Goal: Information Seeking & Learning: Learn about a topic

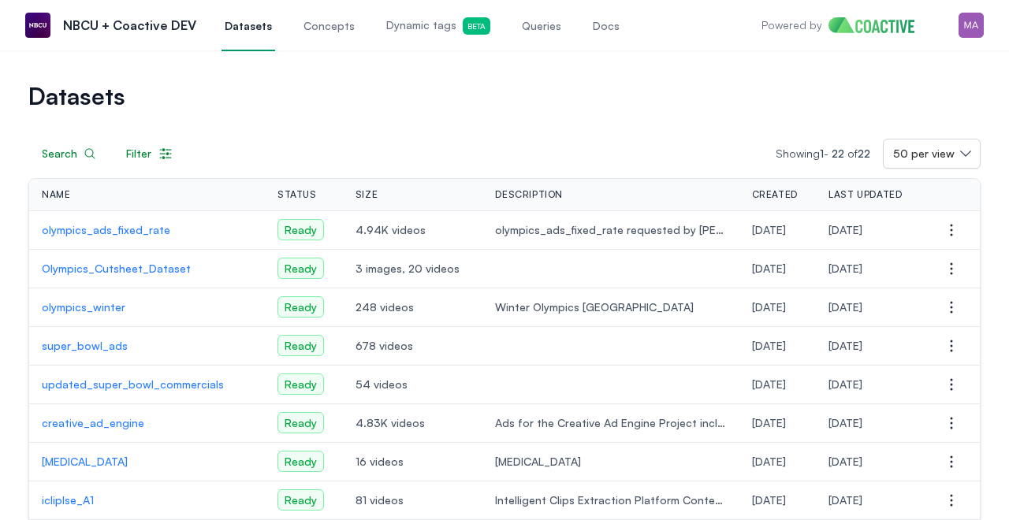
click at [405, 17] on span "Dynamic tags Beta" at bounding box center [438, 25] width 104 height 17
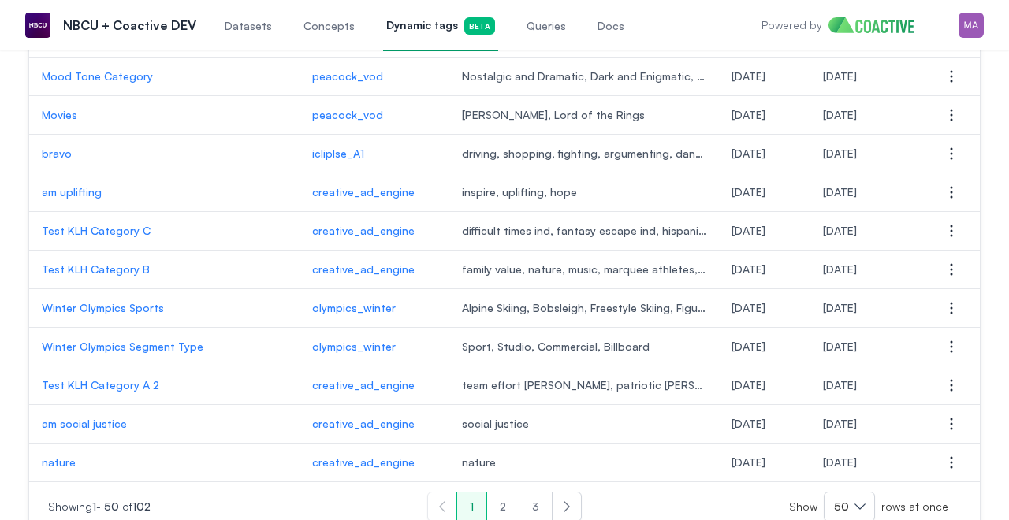
scroll to position [1760, 0]
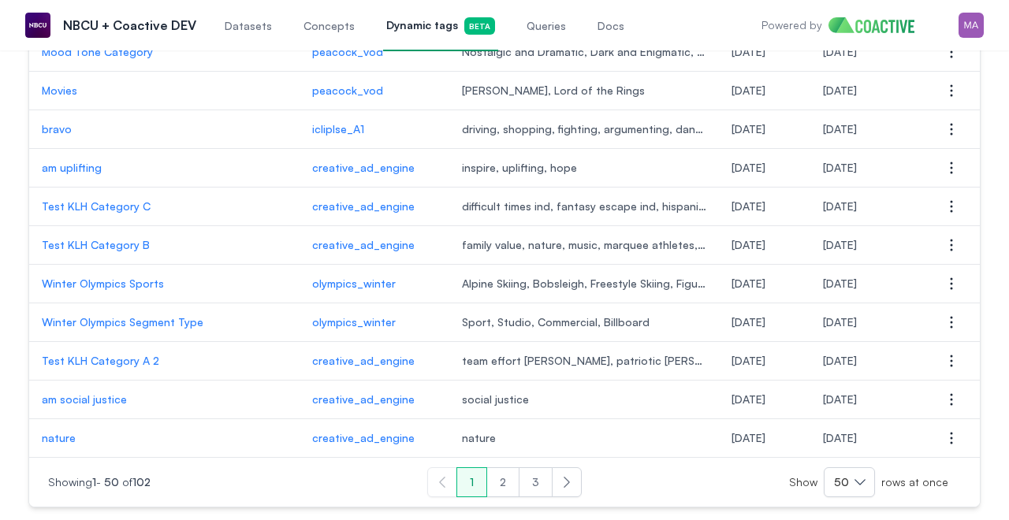
click at [506, 480] on button "2" at bounding box center [503, 483] width 33 height 30
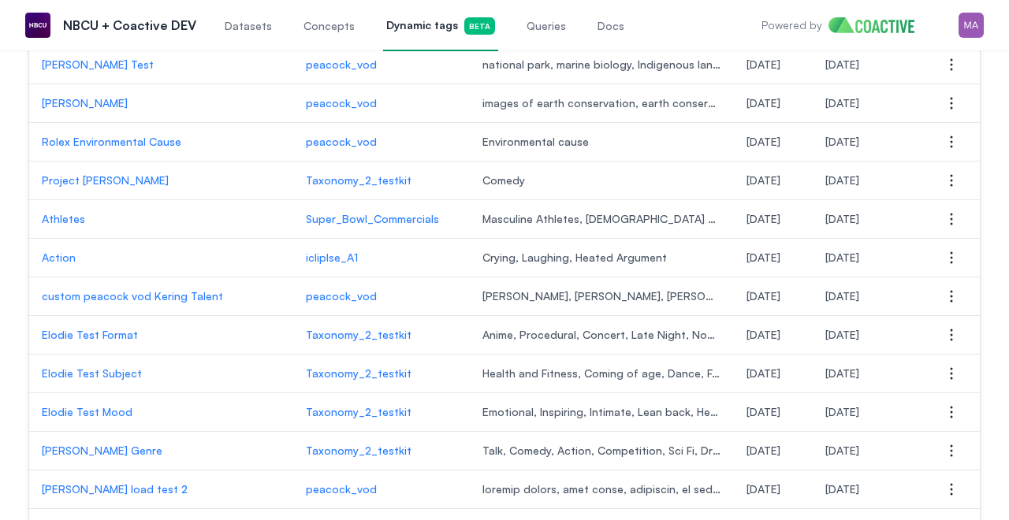
scroll to position [1760, 0]
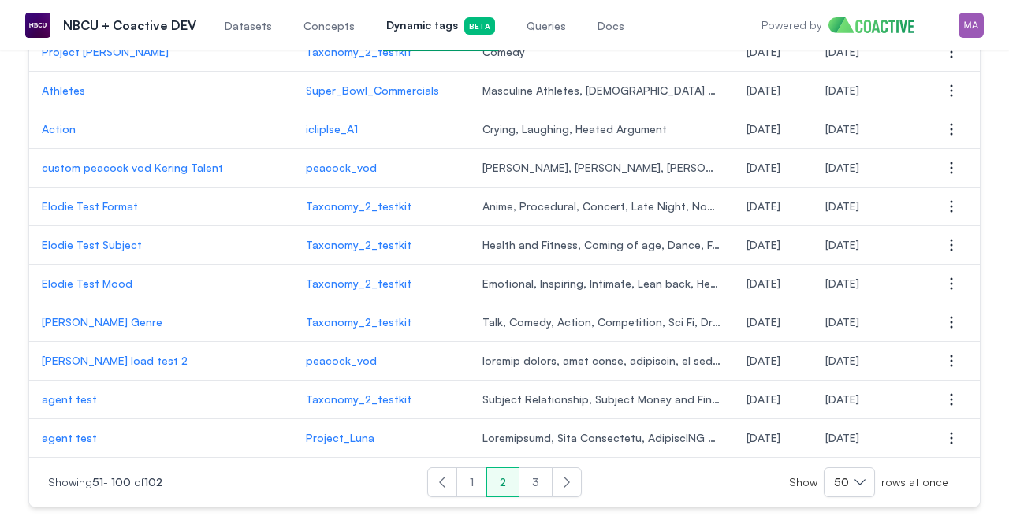
click at [540, 485] on button "3" at bounding box center [536, 483] width 34 height 30
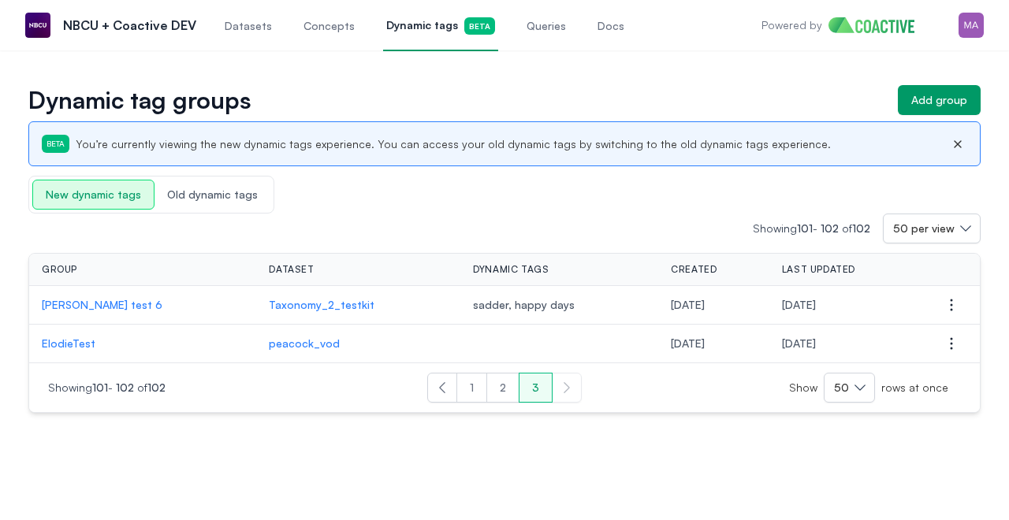
click at [195, 181] on span "Old dynamic tags" at bounding box center [213, 195] width 116 height 28
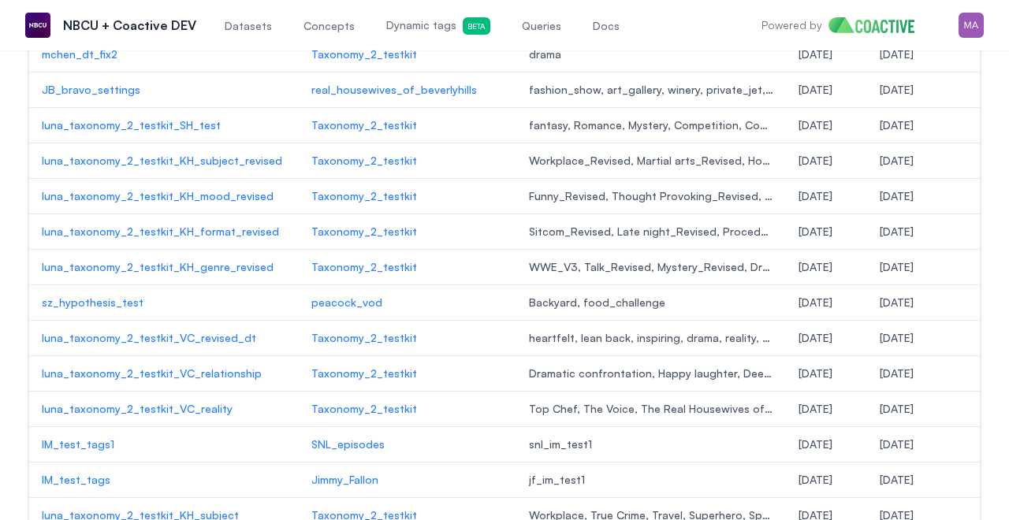
scroll to position [528, 0]
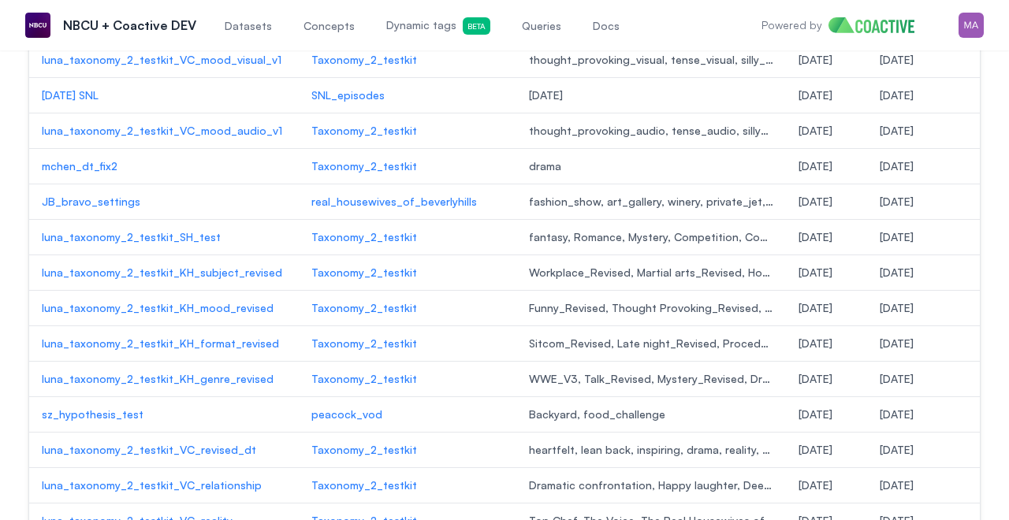
click at [238, 17] on link "Datasets" at bounding box center [249, 25] width 54 height 52
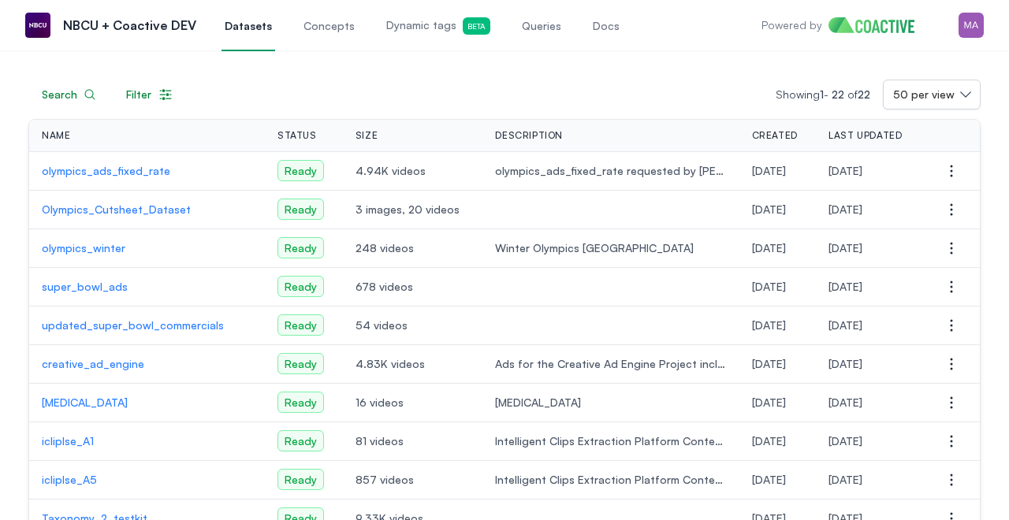
scroll to position [60, 0]
click at [106, 284] on p "super_bowl_ads" at bounding box center [147, 286] width 211 height 16
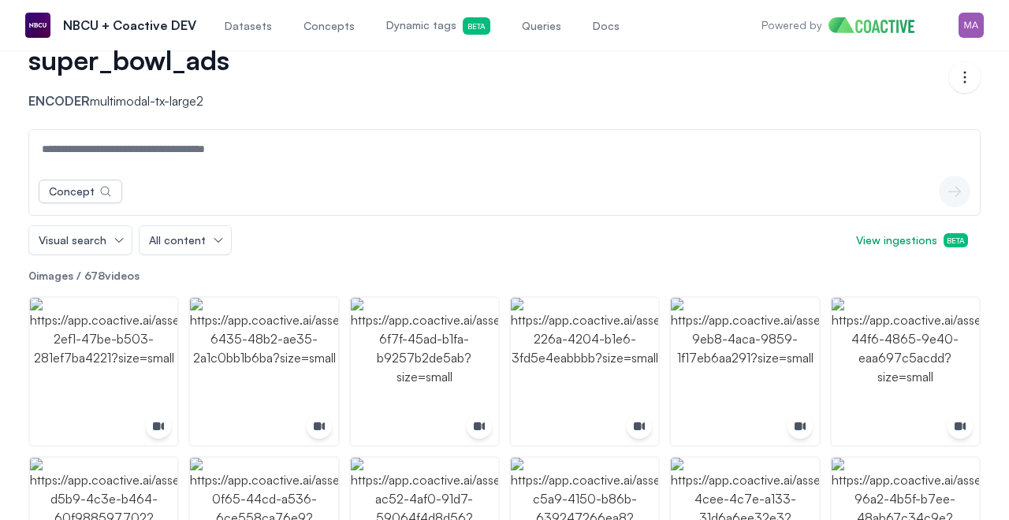
click at [426, 19] on span "Dynamic tags Beta" at bounding box center [438, 25] width 104 height 17
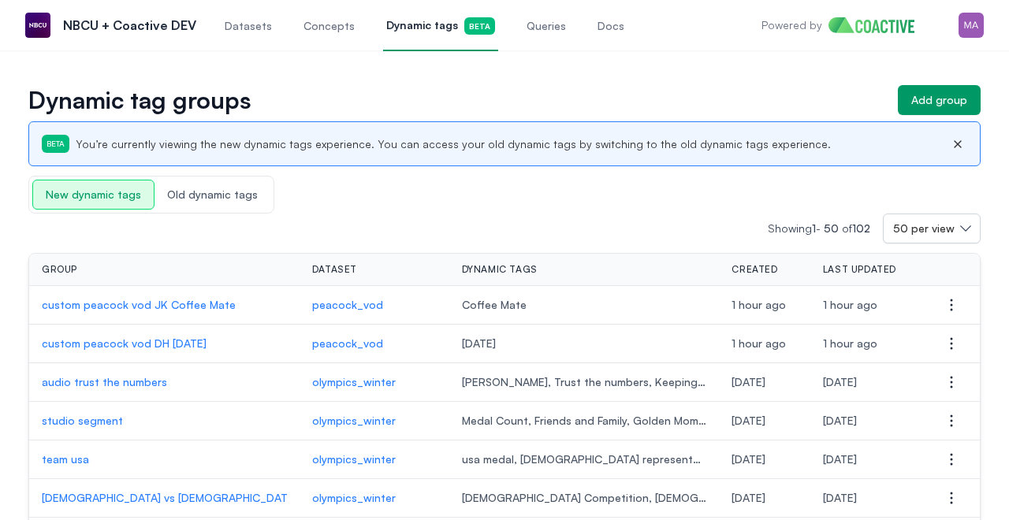
click at [207, 186] on span "Old dynamic tags" at bounding box center [213, 195] width 116 height 28
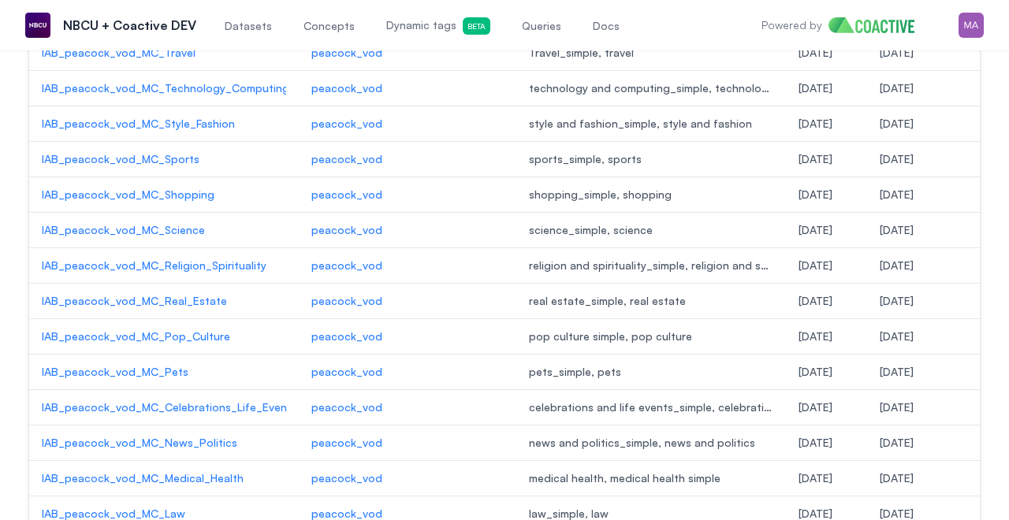
scroll to position [1567, 0]
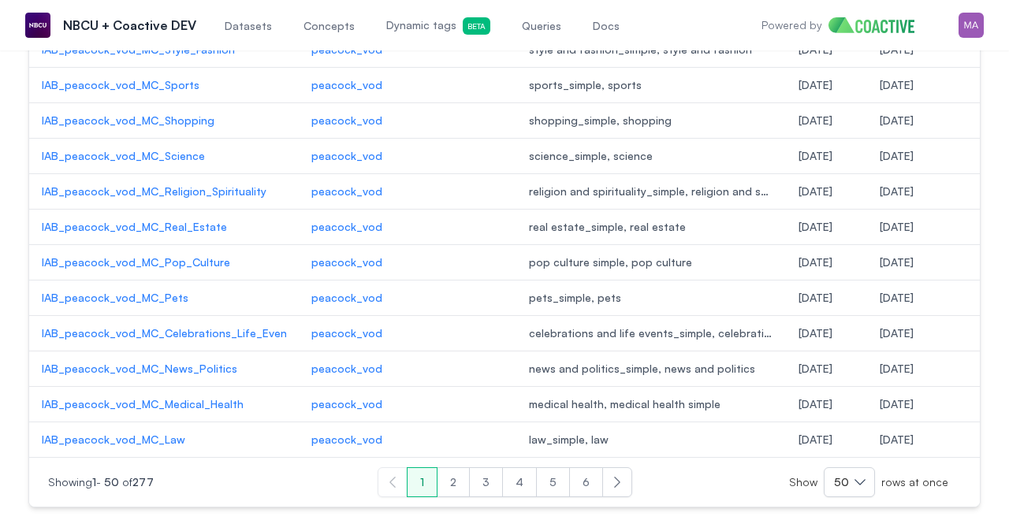
click at [488, 488] on button "3" at bounding box center [486, 483] width 34 height 30
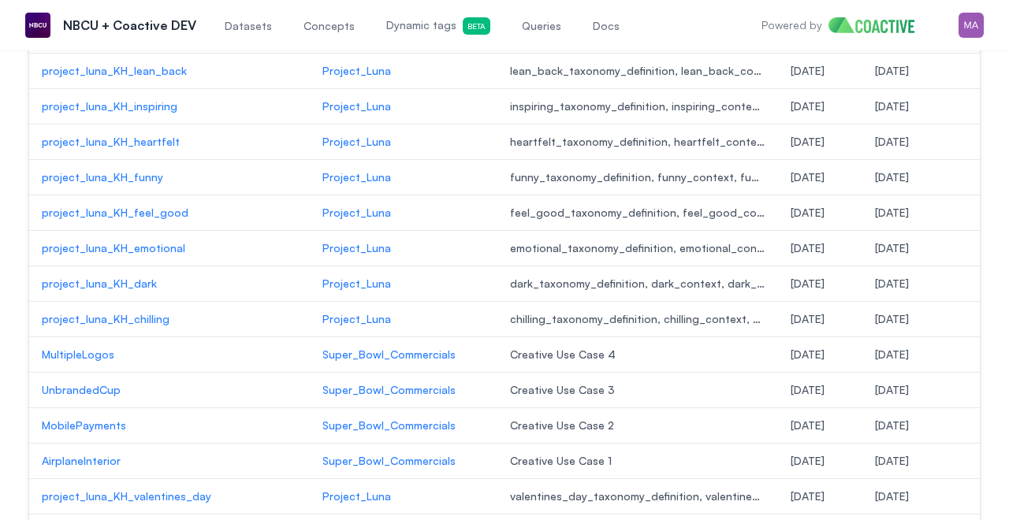
scroll to position [1567, 0]
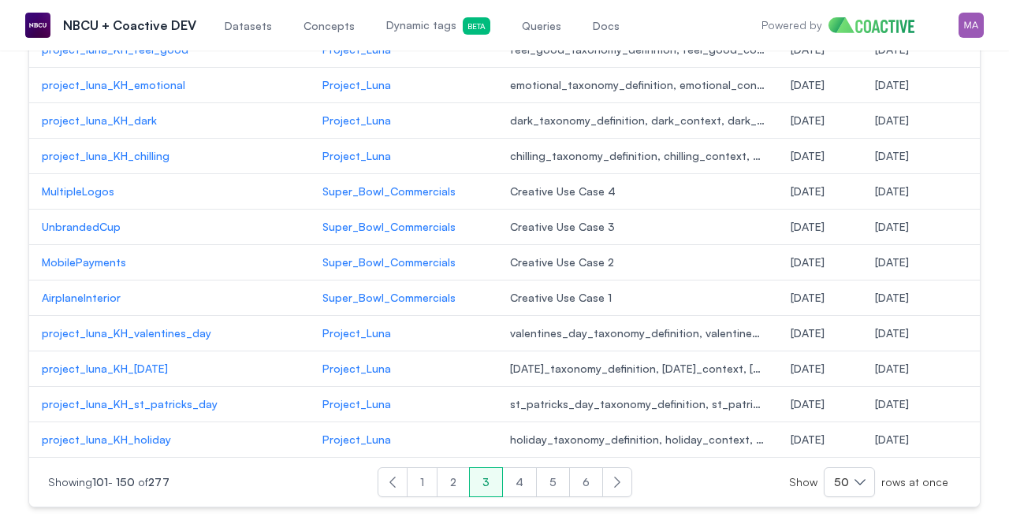
click at [556, 475] on button "5" at bounding box center [553, 483] width 34 height 30
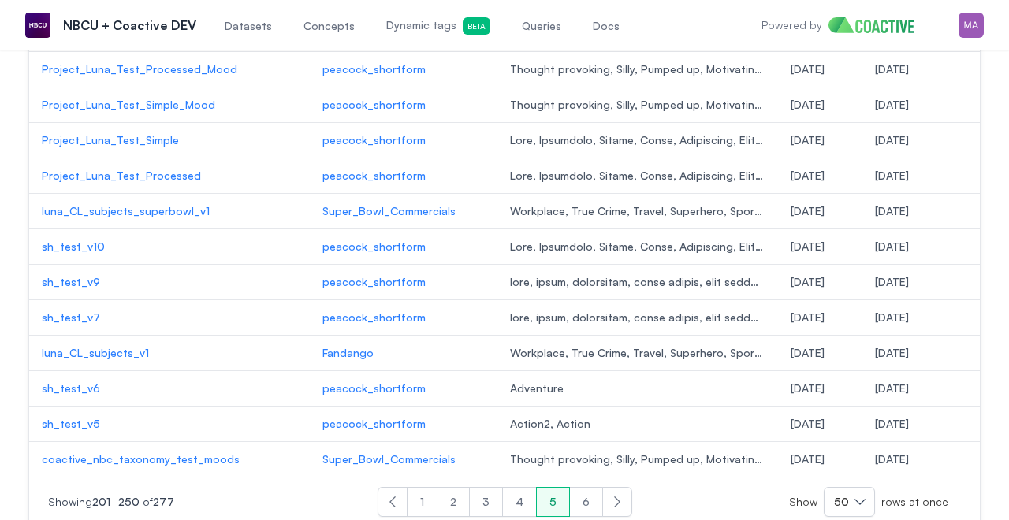
scroll to position [1567, 0]
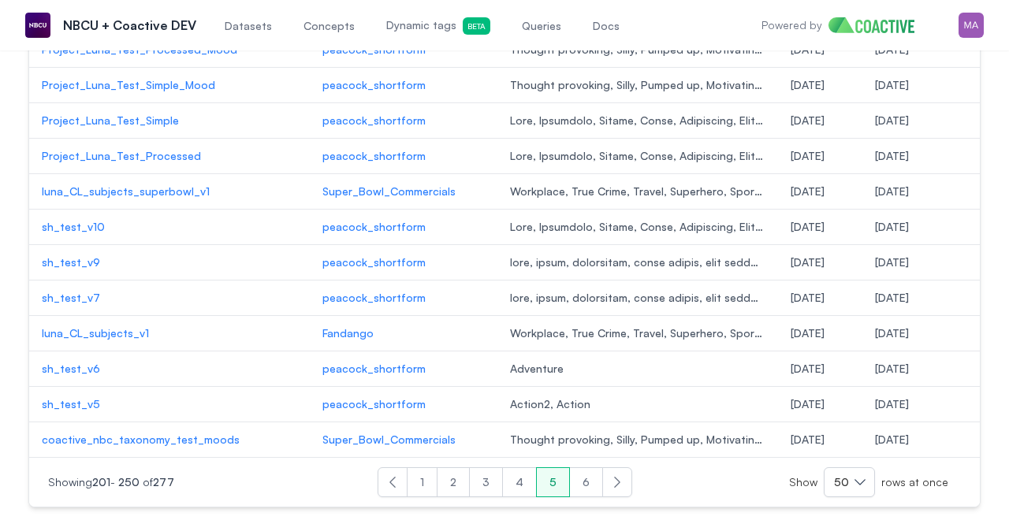
click at [602, 480] on button "Next" at bounding box center [617, 483] width 30 height 30
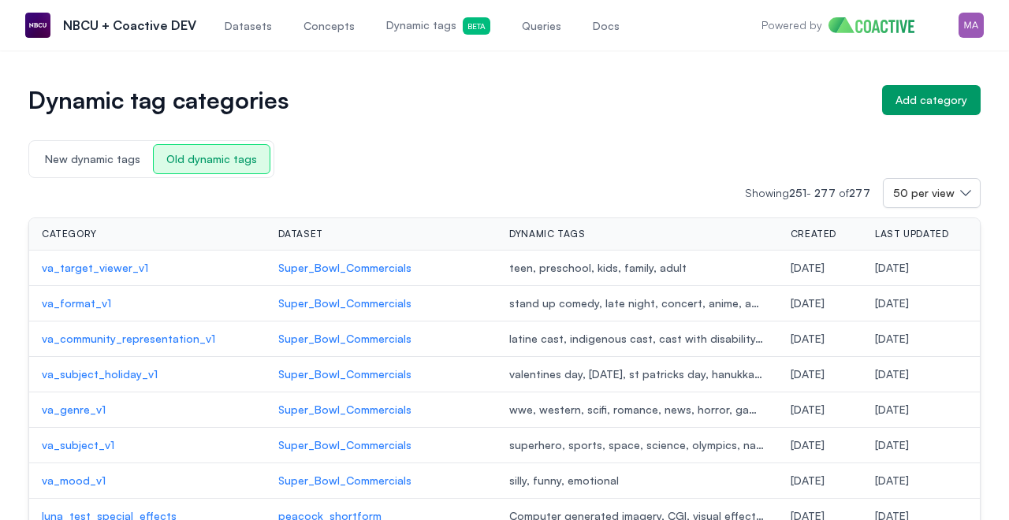
scroll to position [751, 0]
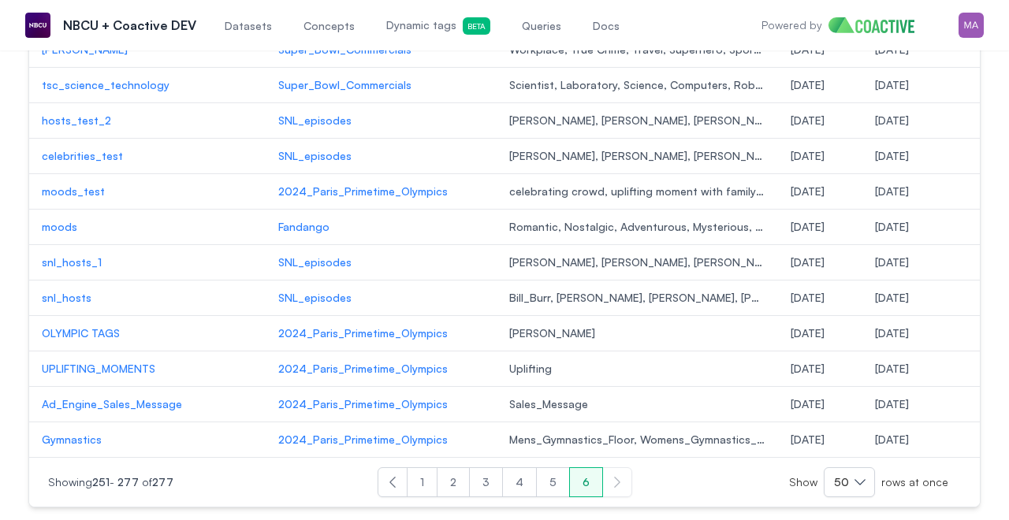
click at [516, 482] on button "4" at bounding box center [519, 483] width 35 height 30
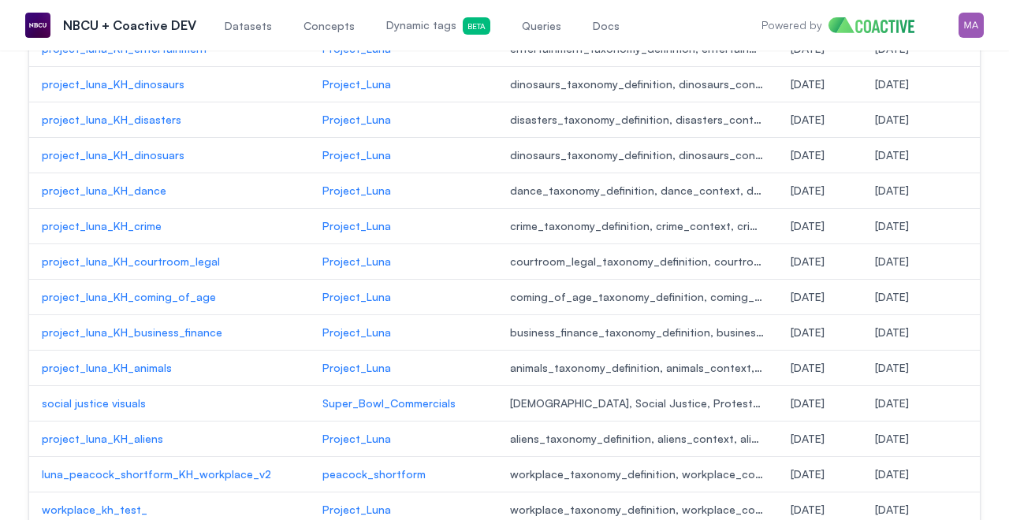
scroll to position [1567, 0]
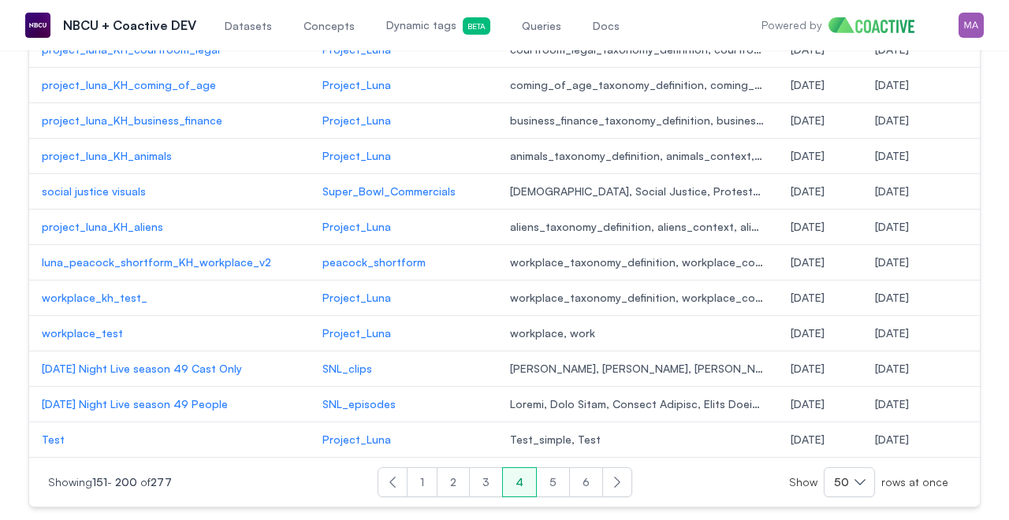
click at [481, 483] on button "3" at bounding box center [486, 483] width 34 height 30
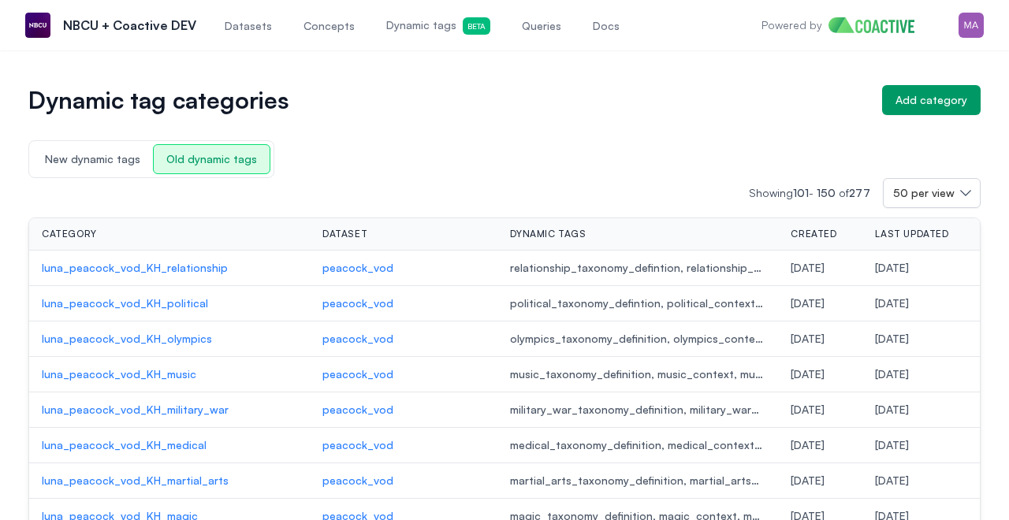
click at [251, 22] on span "Datasets" at bounding box center [248, 26] width 47 height 16
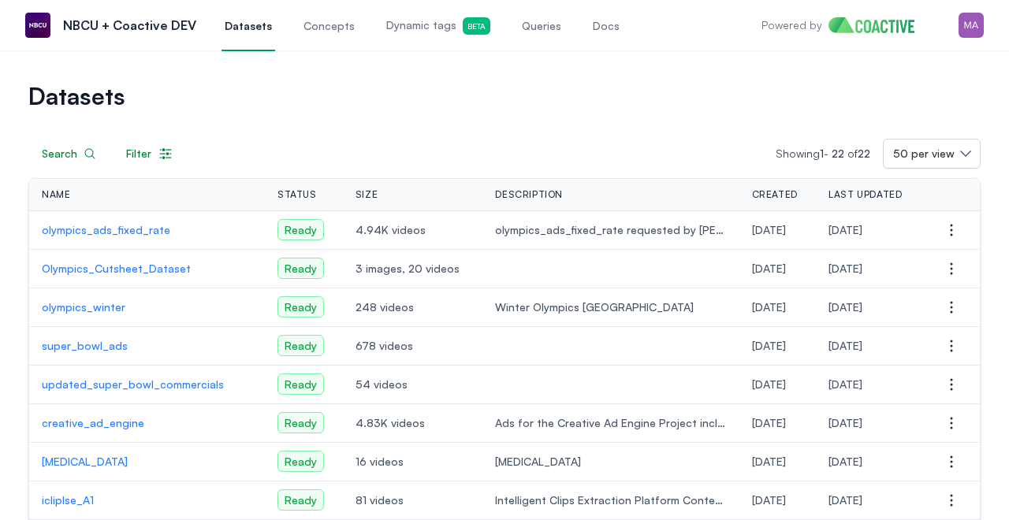
click at [91, 347] on p "super_bowl_ads" at bounding box center [147, 346] width 211 height 16
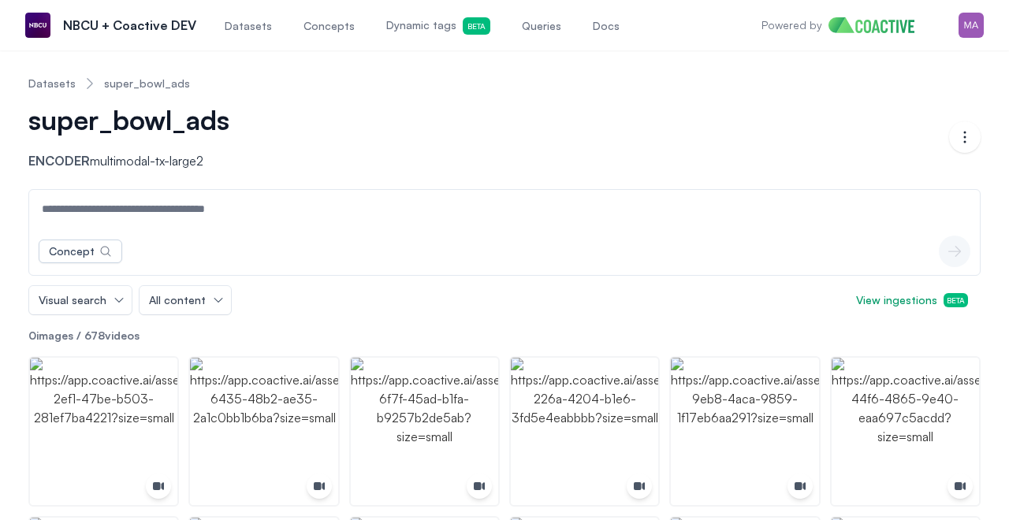
click at [425, 31] on span "Dynamic tags Beta" at bounding box center [438, 25] width 104 height 17
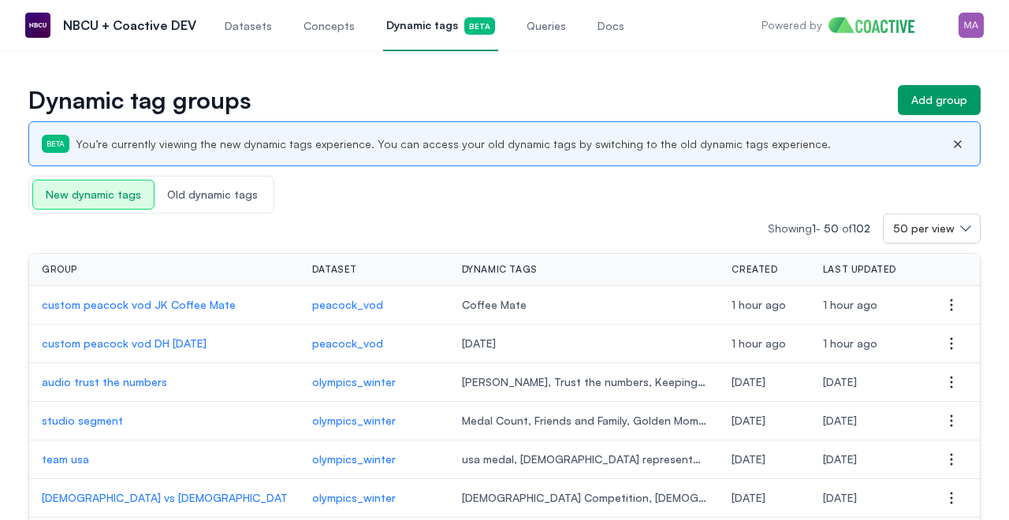
click at [204, 203] on span "Old dynamic tags" at bounding box center [213, 195] width 116 height 28
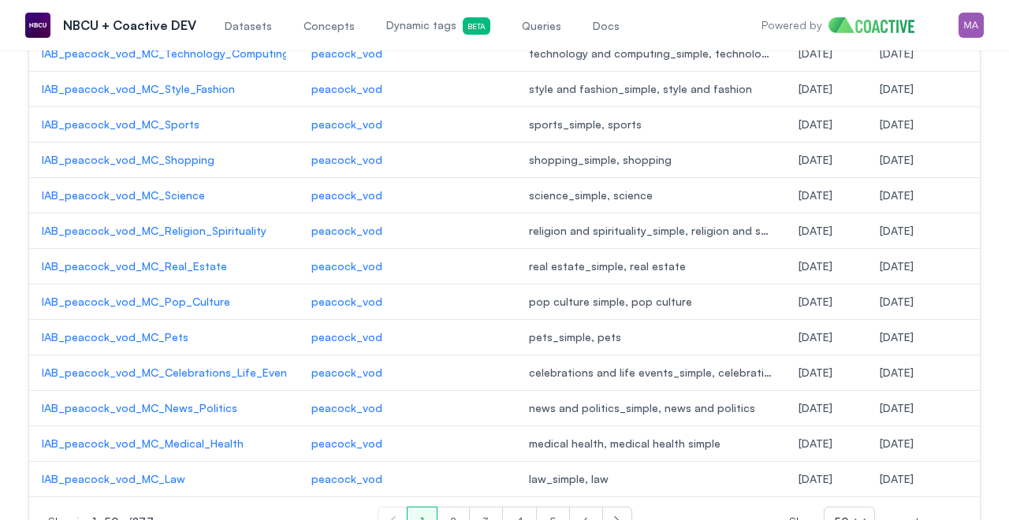
scroll to position [1567, 0]
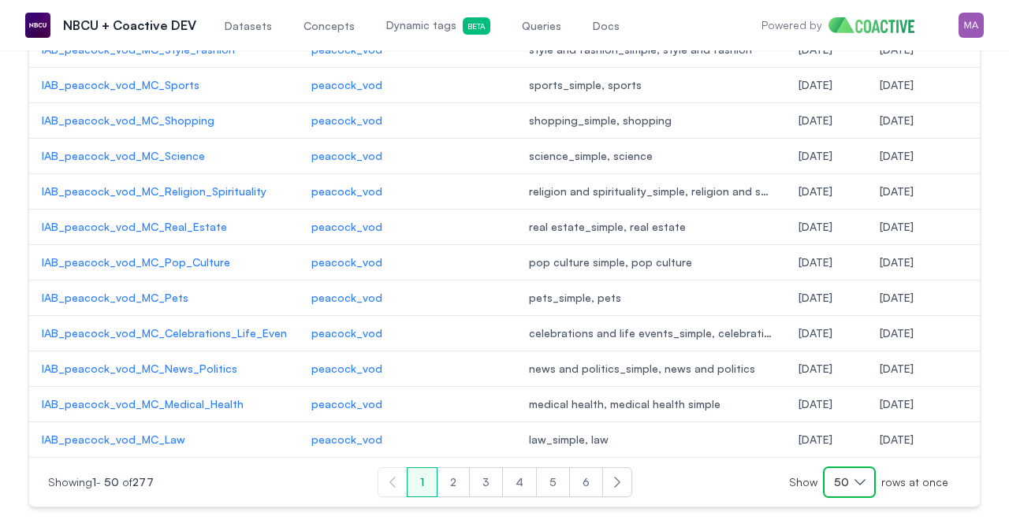
click at [871, 481] on button "50" at bounding box center [849, 483] width 51 height 30
click at [864, 373] on li "25" at bounding box center [849, 385] width 51 height 28
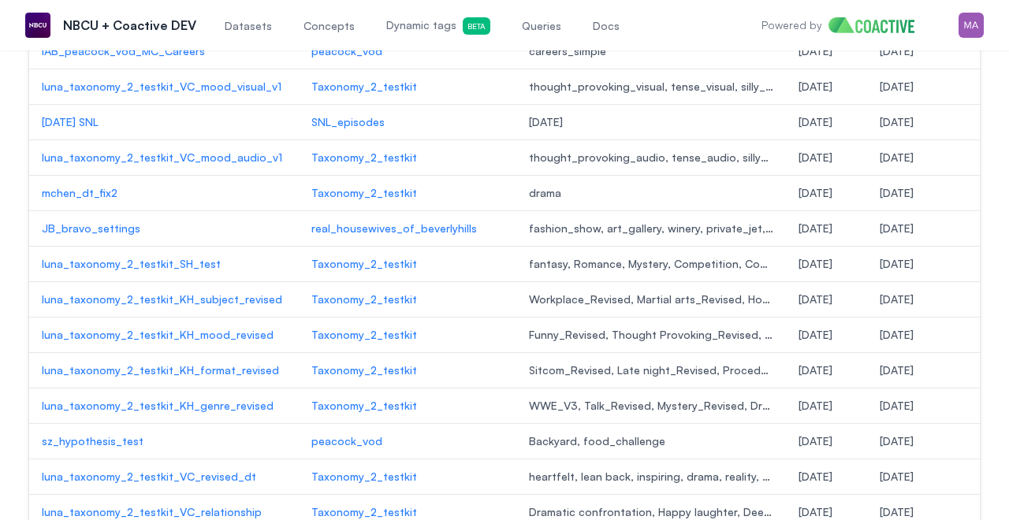
scroll to position [680, 0]
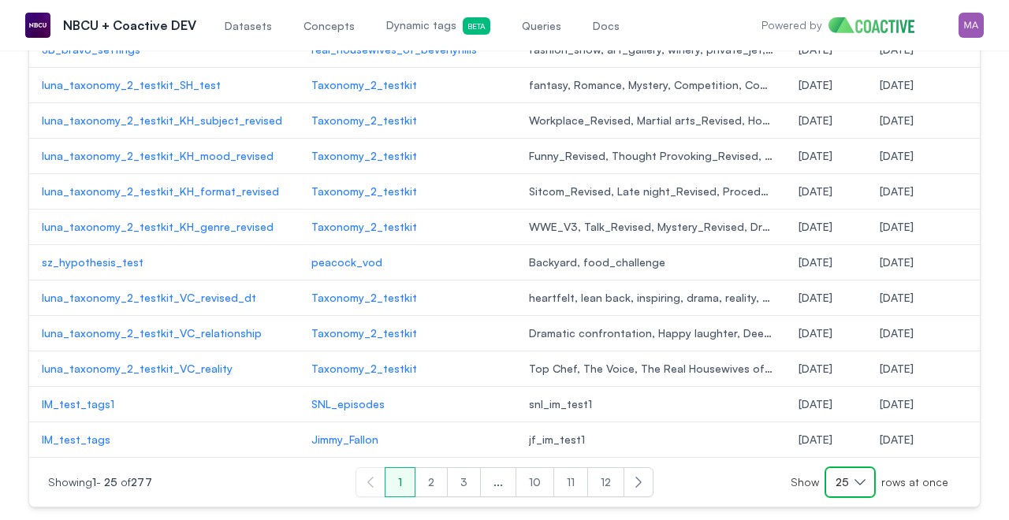
click at [871, 479] on button "25" at bounding box center [851, 483] width 50 height 30
click at [856, 436] on span "100" at bounding box center [851, 442] width 20 height 16
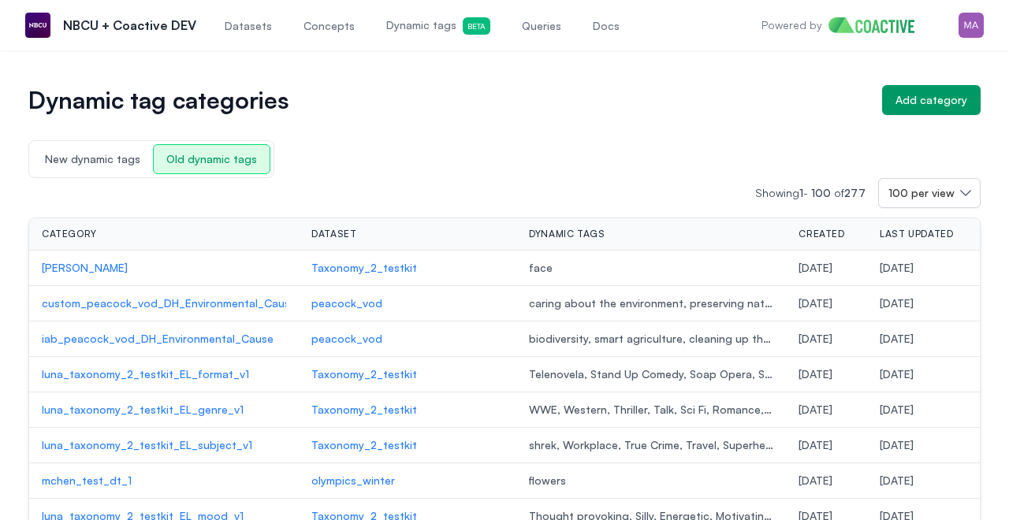
click at [84, 233] on span "Category" at bounding box center [69, 234] width 55 height 13
click at [214, 219] on th "Category" at bounding box center [164, 234] width 270 height 32
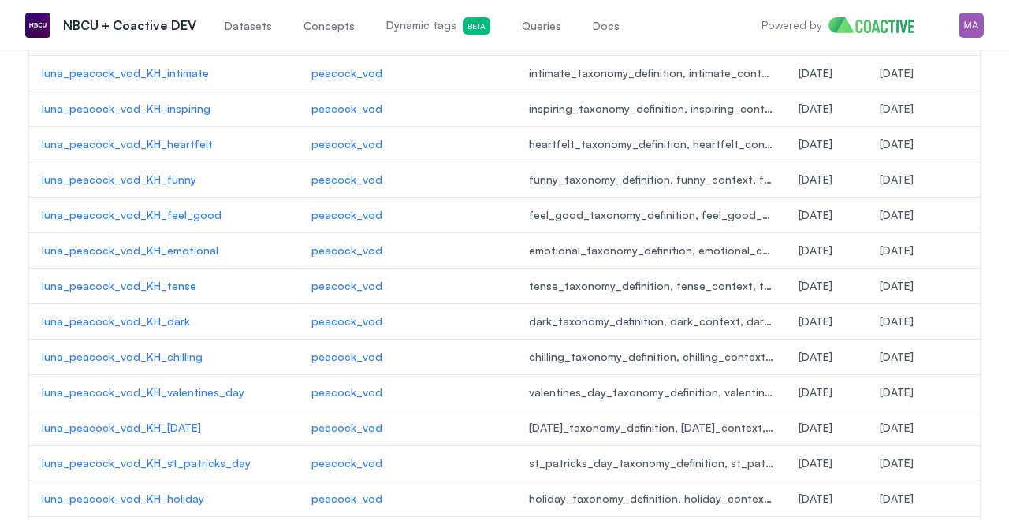
scroll to position [3341, 0]
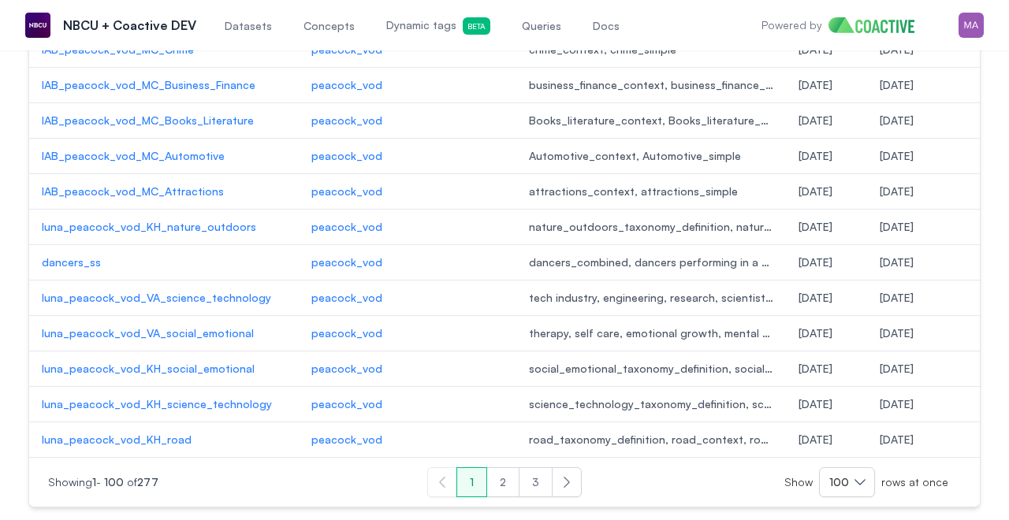
click at [508, 481] on button "2" at bounding box center [503, 483] width 33 height 30
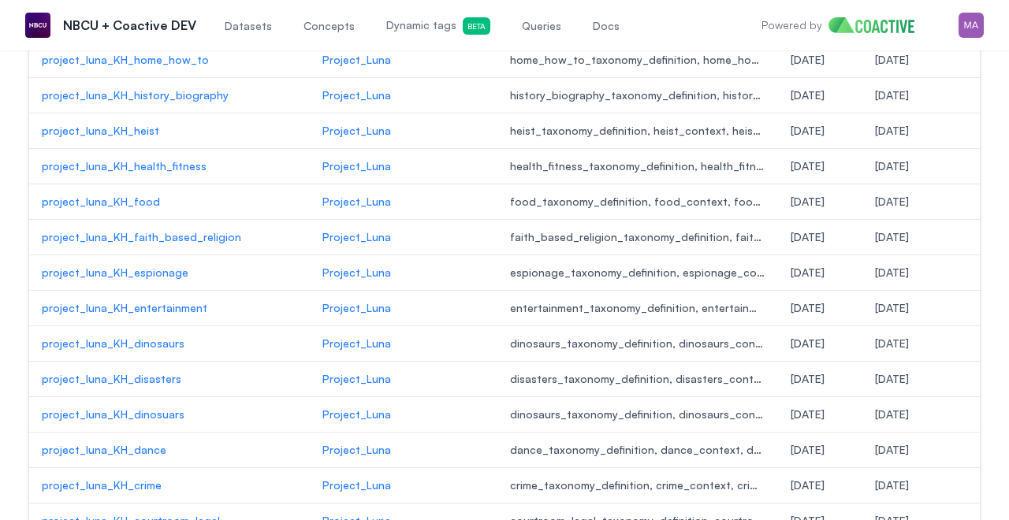
scroll to position [3341, 0]
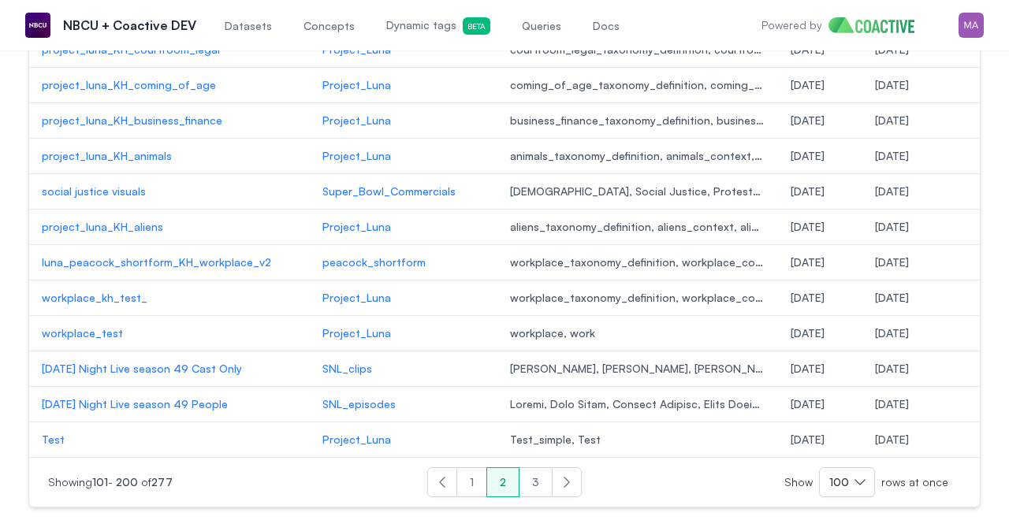
click at [531, 483] on button "3" at bounding box center [536, 483] width 34 height 30
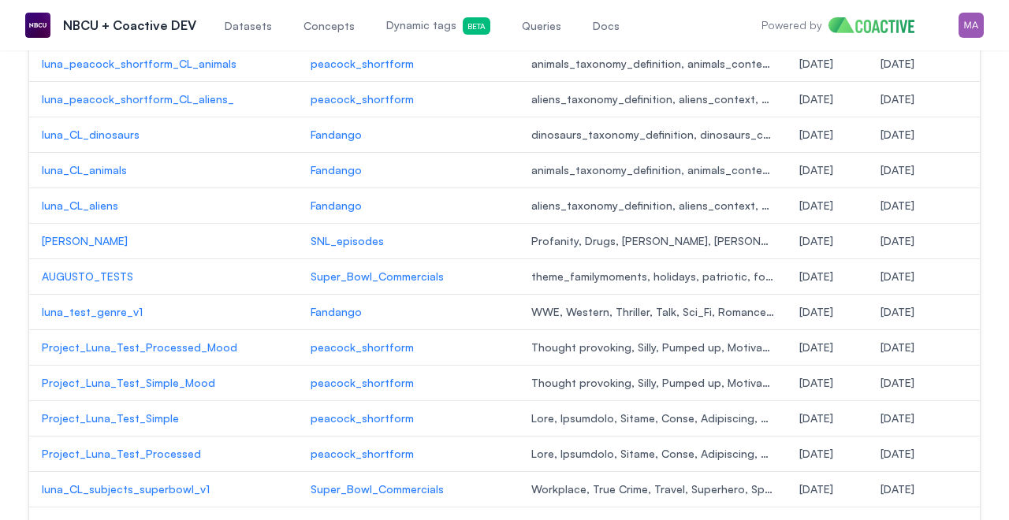
scroll to position [2525, 0]
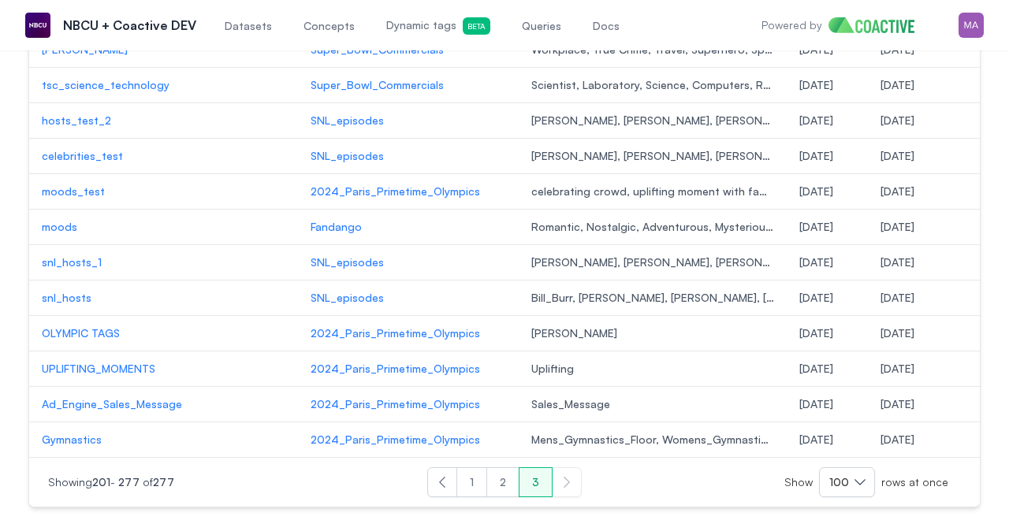
click at [504, 487] on button "2" at bounding box center [503, 483] width 33 height 30
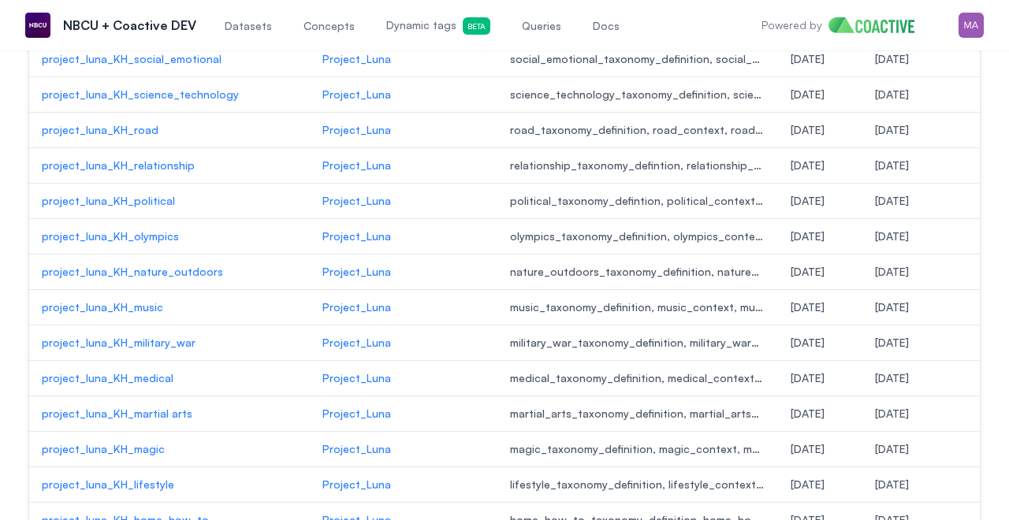
scroll to position [3341, 0]
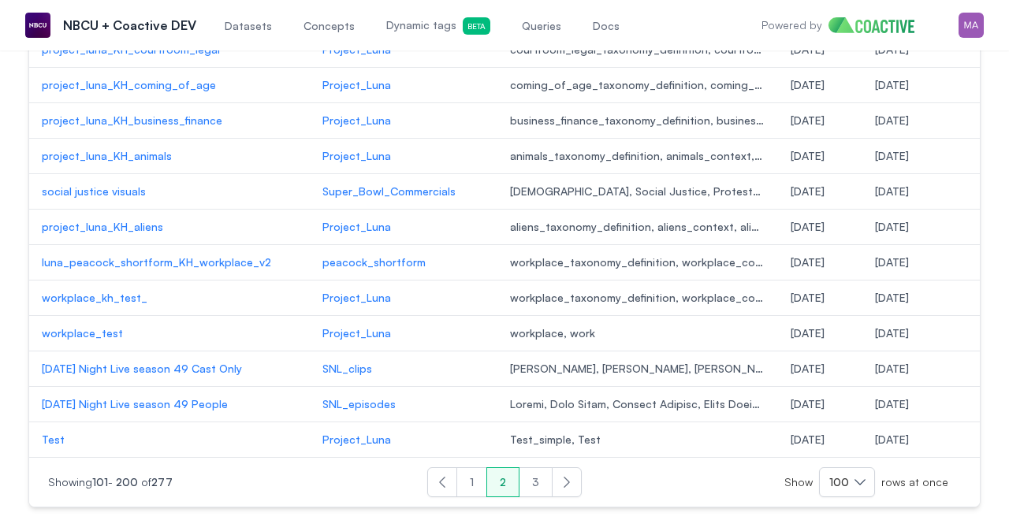
click at [476, 475] on button "1" at bounding box center [472, 483] width 31 height 30
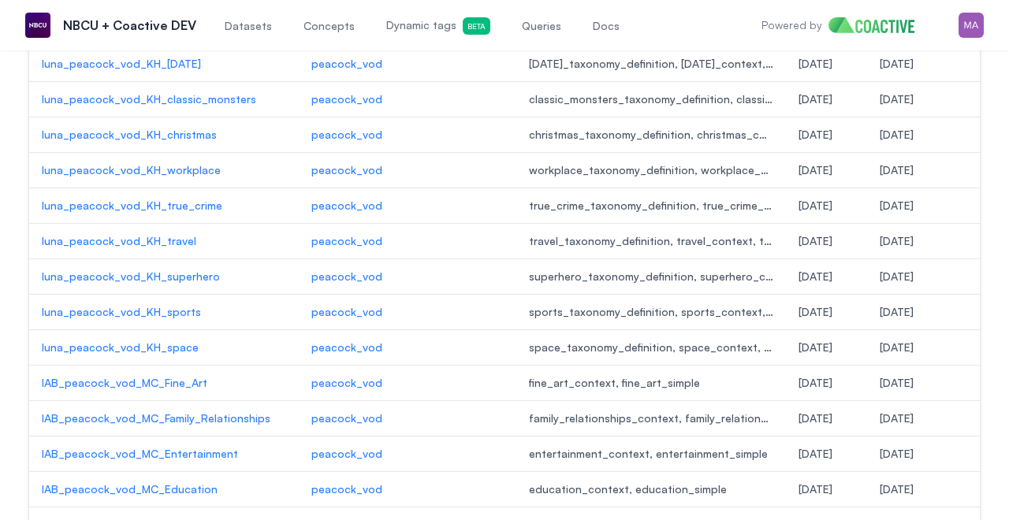
scroll to position [3341, 0]
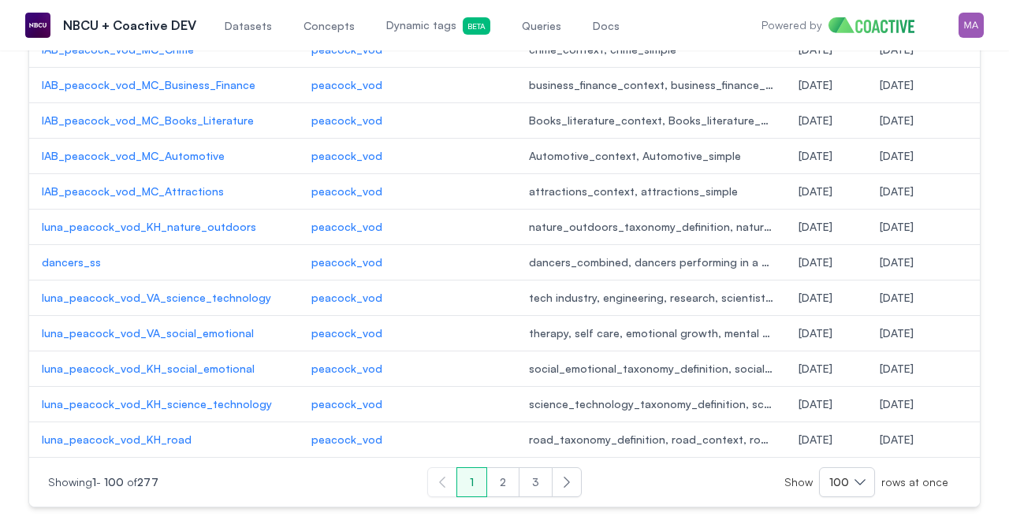
click at [507, 494] on button "2" at bounding box center [503, 483] width 33 height 30
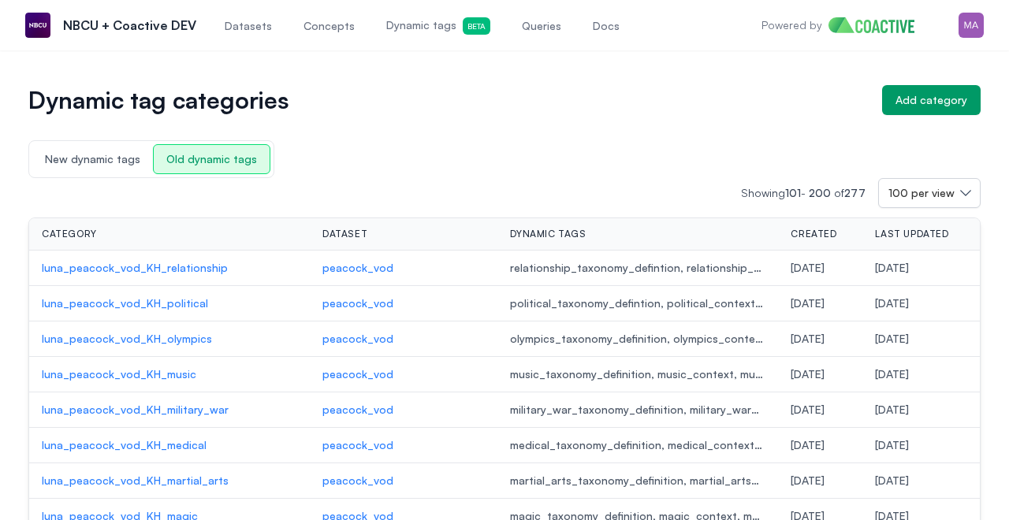
click at [323, 29] on span "Concepts" at bounding box center [329, 26] width 51 height 16
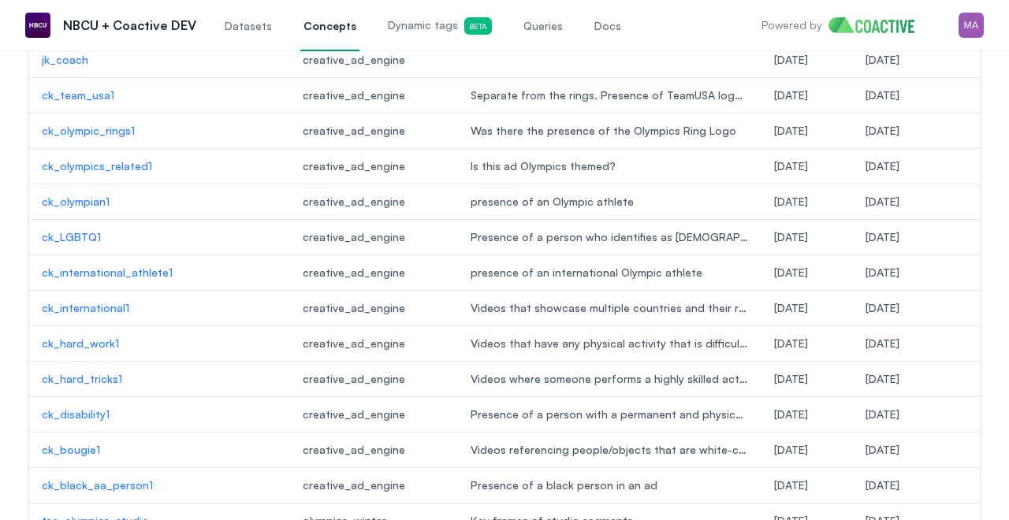
scroll to position [1535, 0]
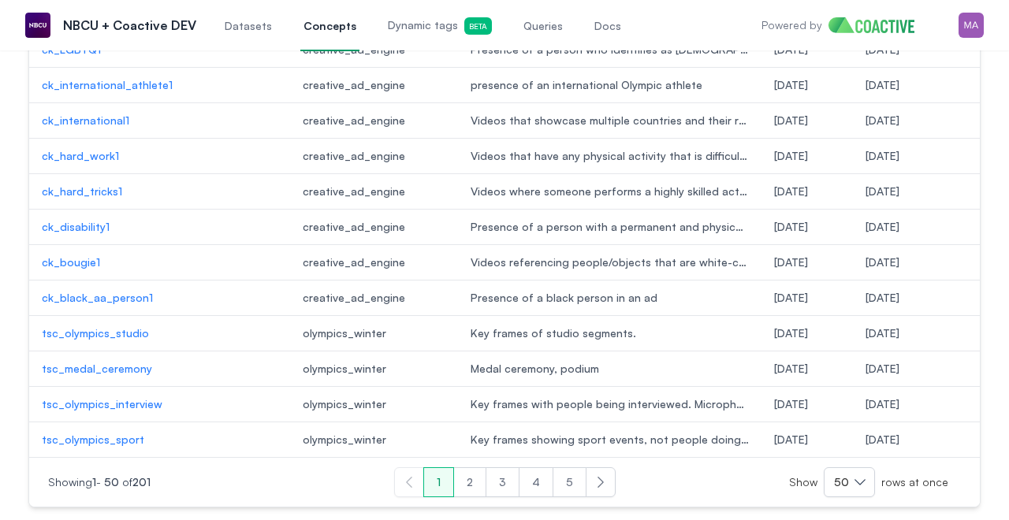
click at [475, 477] on button "2" at bounding box center [469, 483] width 33 height 30
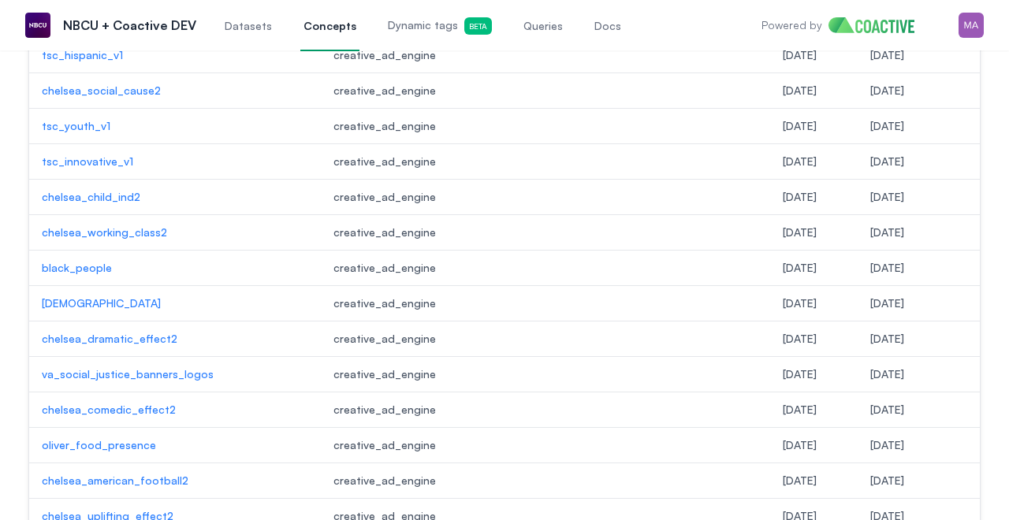
scroll to position [1063, 0]
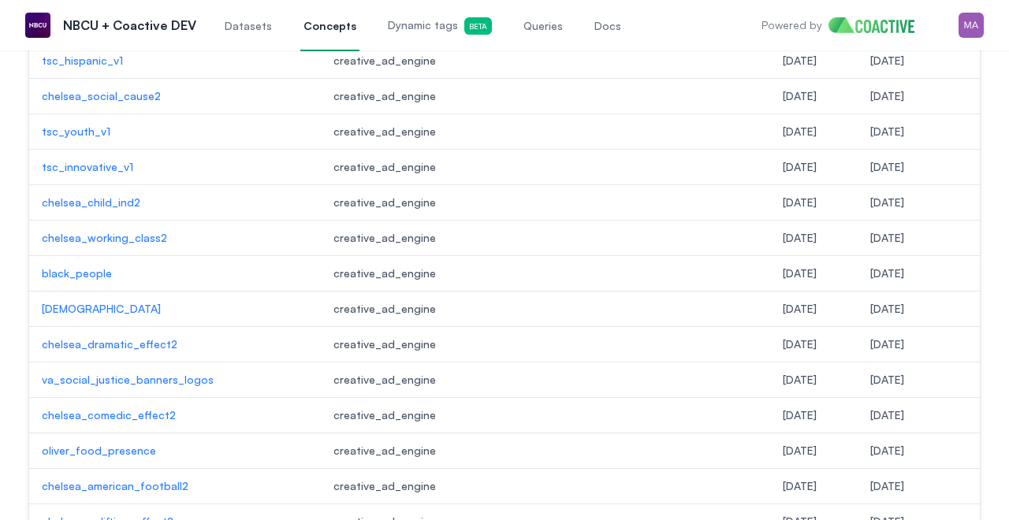
click at [120, 241] on p "chelsea_working_class2" at bounding box center [175, 238] width 267 height 16
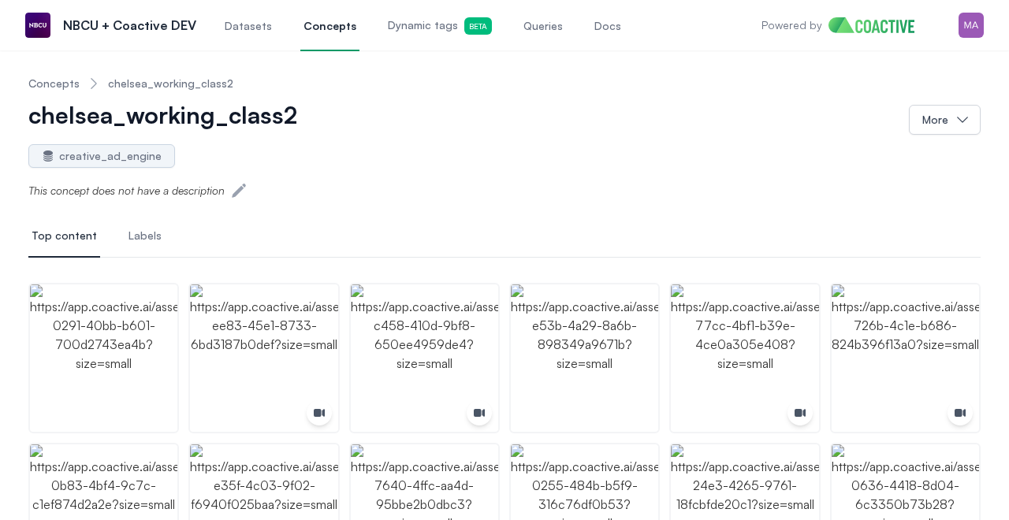
click at [197, 80] on link "chelsea_working_class2" at bounding box center [170, 84] width 125 height 16
click at [960, 125] on icon "button" at bounding box center [963, 120] width 16 height 16
click at [701, 156] on div "creative_ad_engine" at bounding box center [504, 155] width 953 height 25
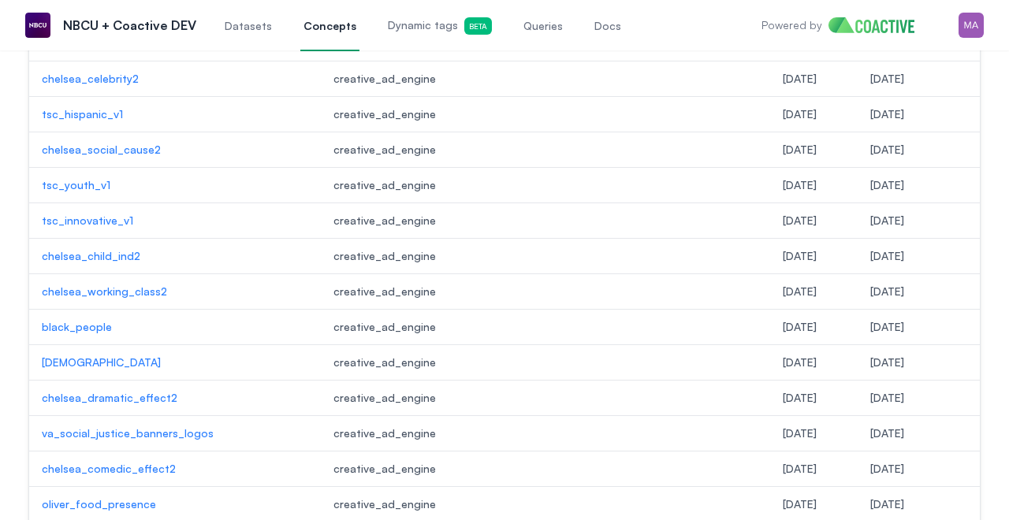
scroll to position [1016, 0]
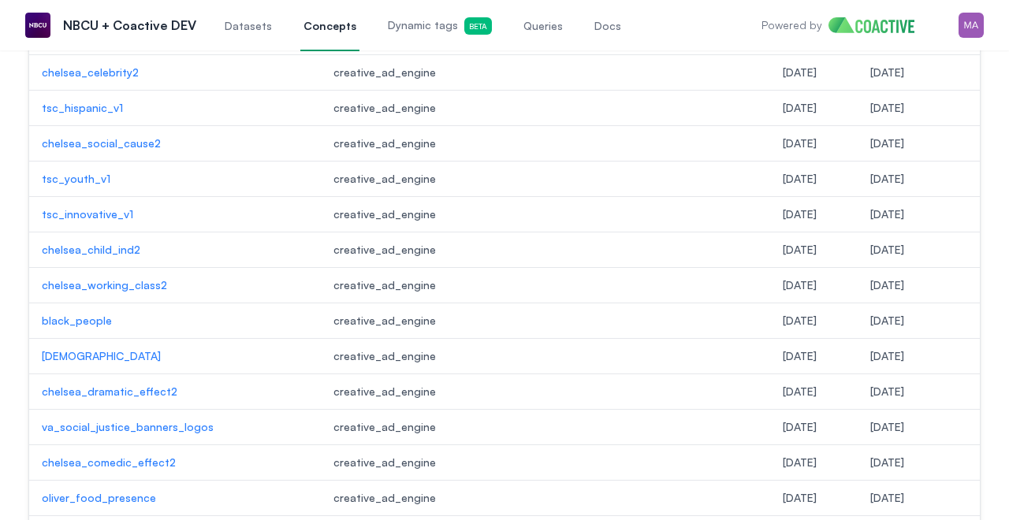
click at [146, 285] on p "chelsea_working_class2" at bounding box center [175, 286] width 267 height 16
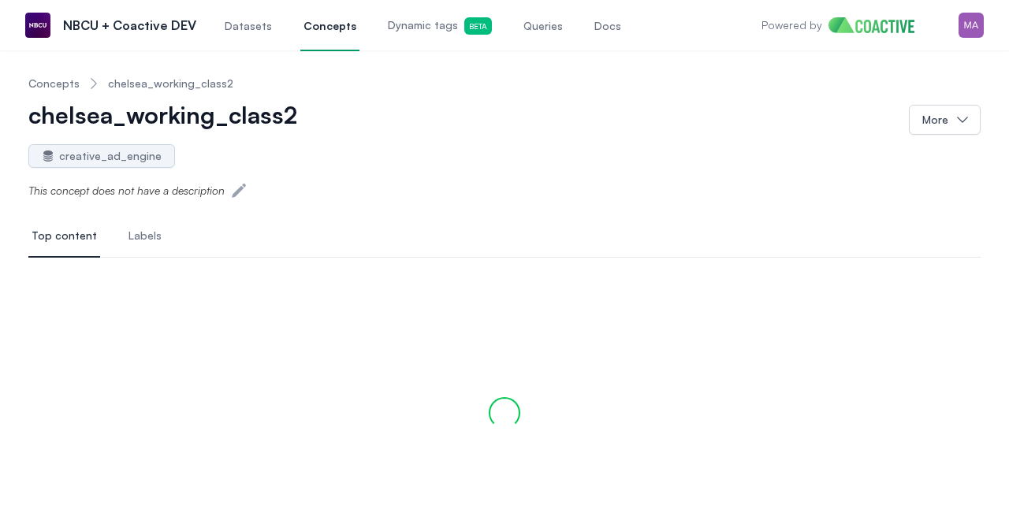
click at [137, 238] on span "Labels" at bounding box center [145, 236] width 33 height 16
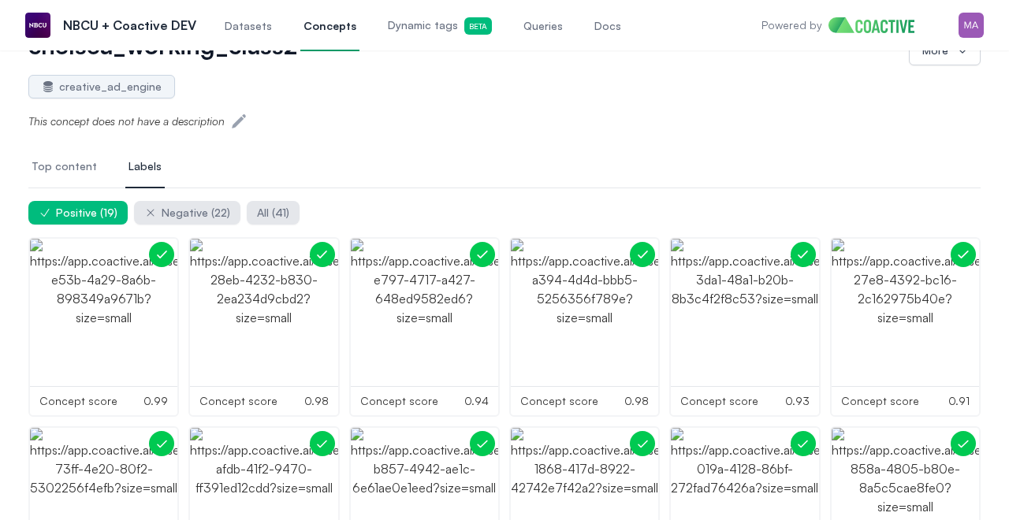
scroll to position [82, 0]
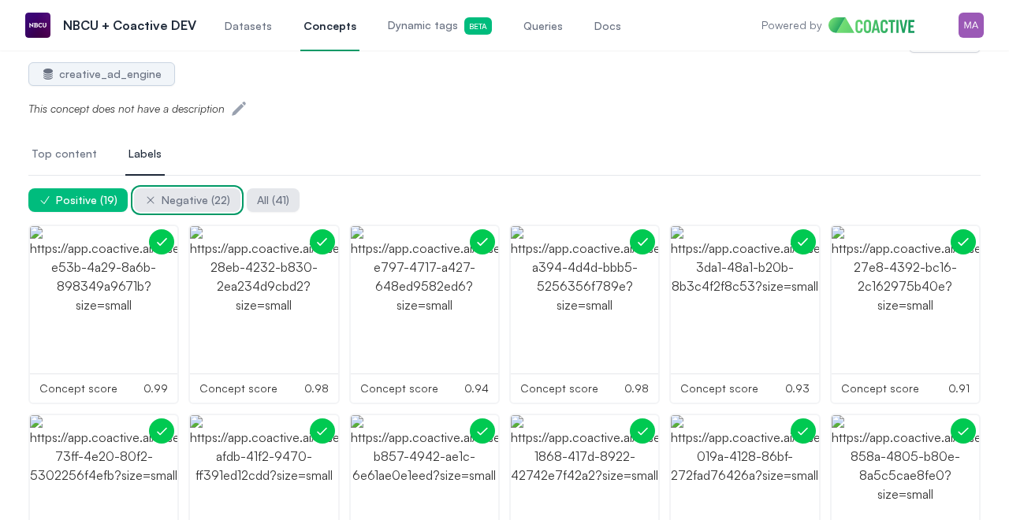
click at [177, 199] on span "Negative ( 22 )" at bounding box center [196, 200] width 69 height 16
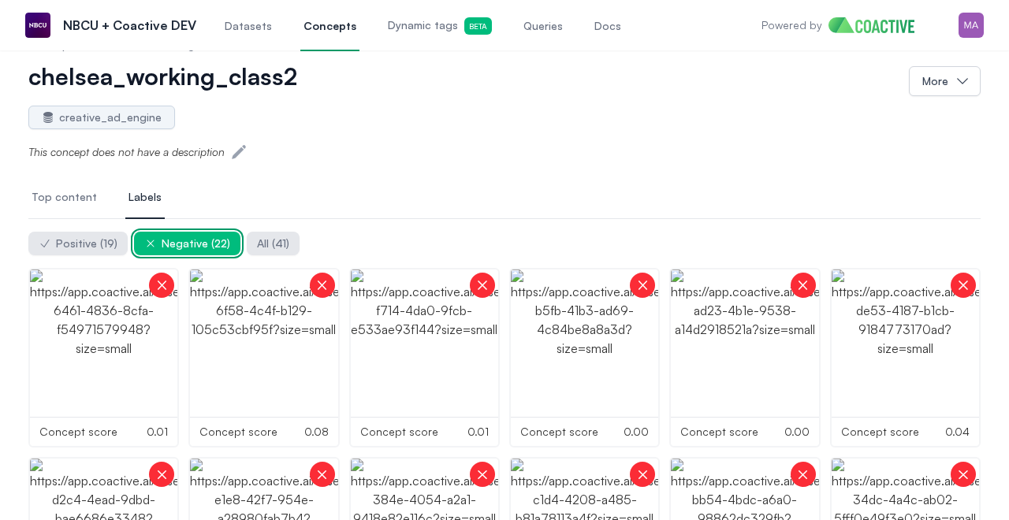
scroll to position [0, 0]
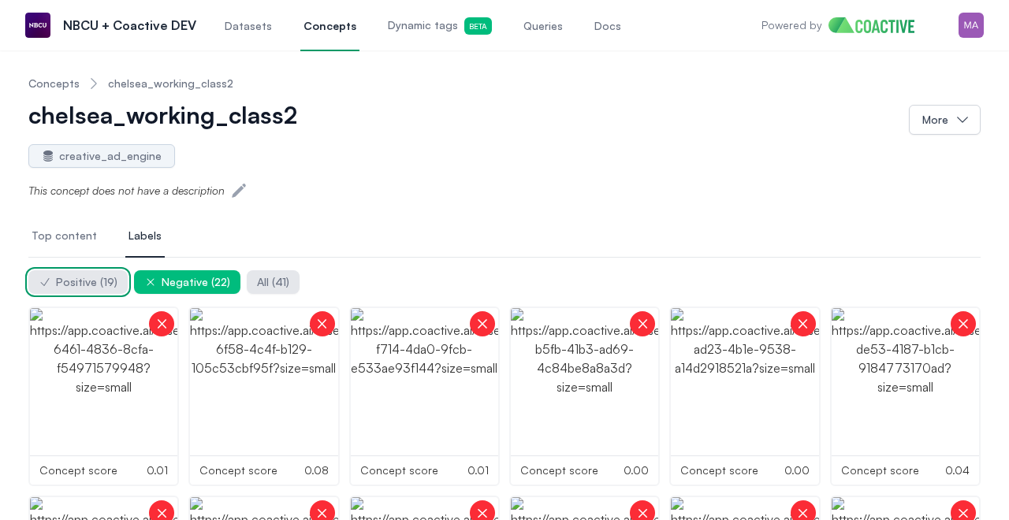
click at [67, 279] on span "Positive ( 19 )" at bounding box center [87, 282] width 62 height 16
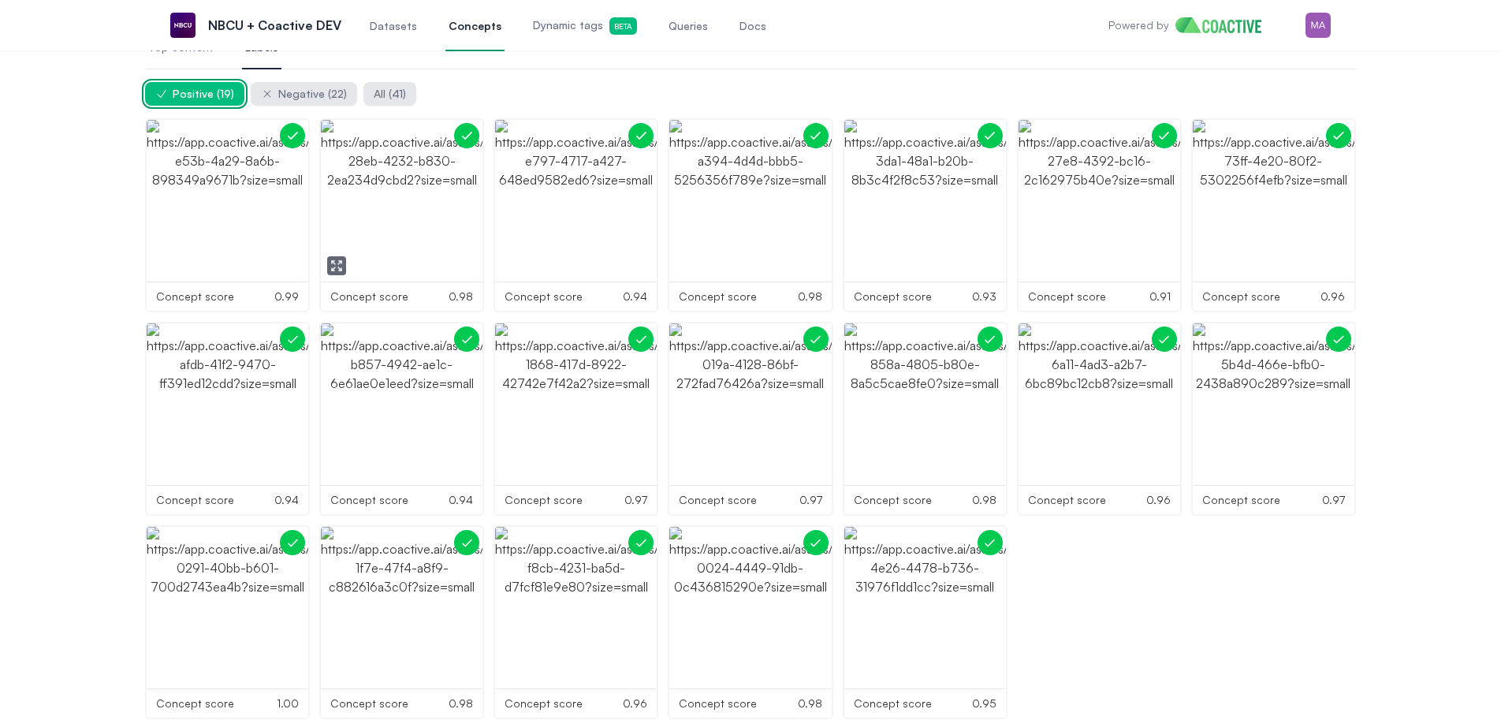
scroll to position [172, 0]
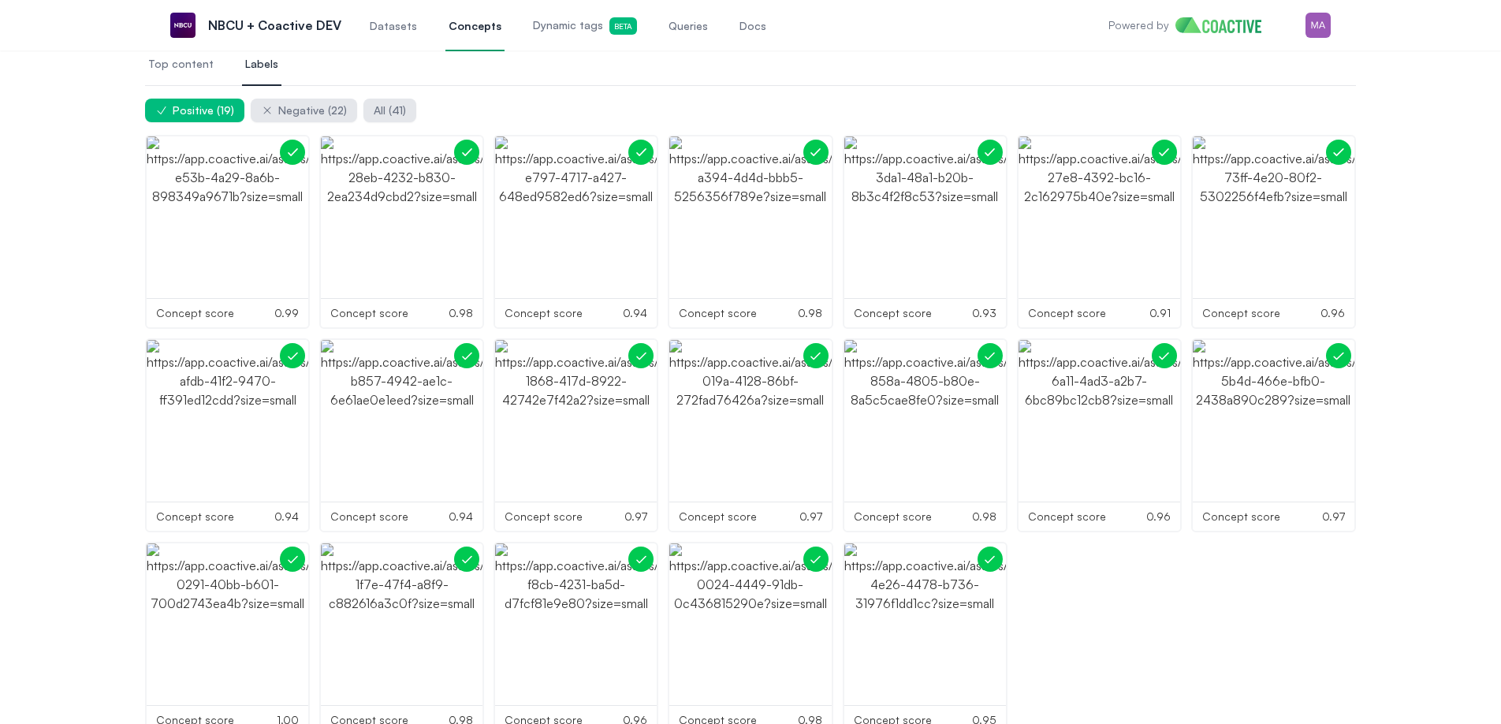
click at [1009, 110] on div "Concepts chelsea_working_class2 chelsea_working_class2 More creative_ad_engine …" at bounding box center [750, 313] width 1445 height 845
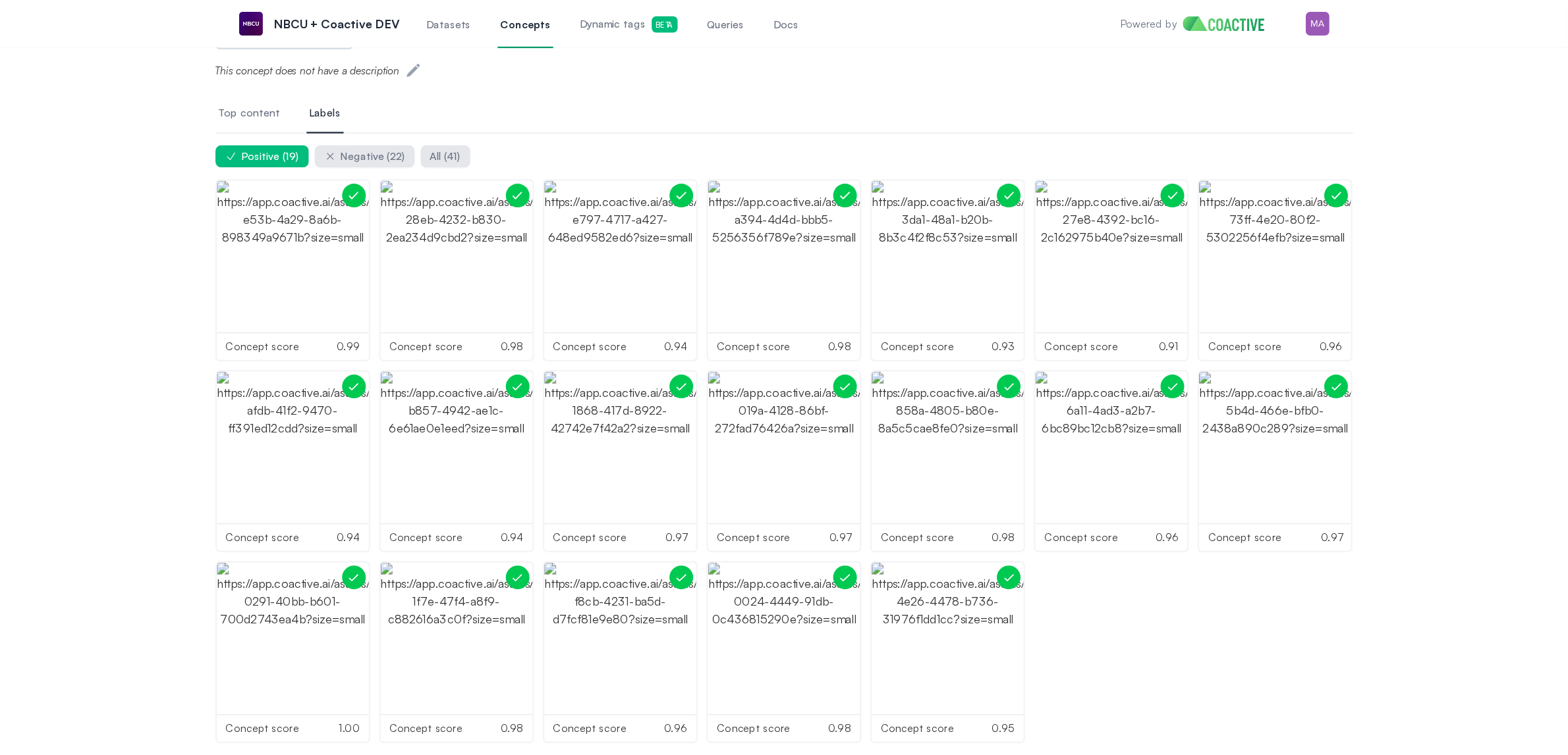
scroll to position [14, 0]
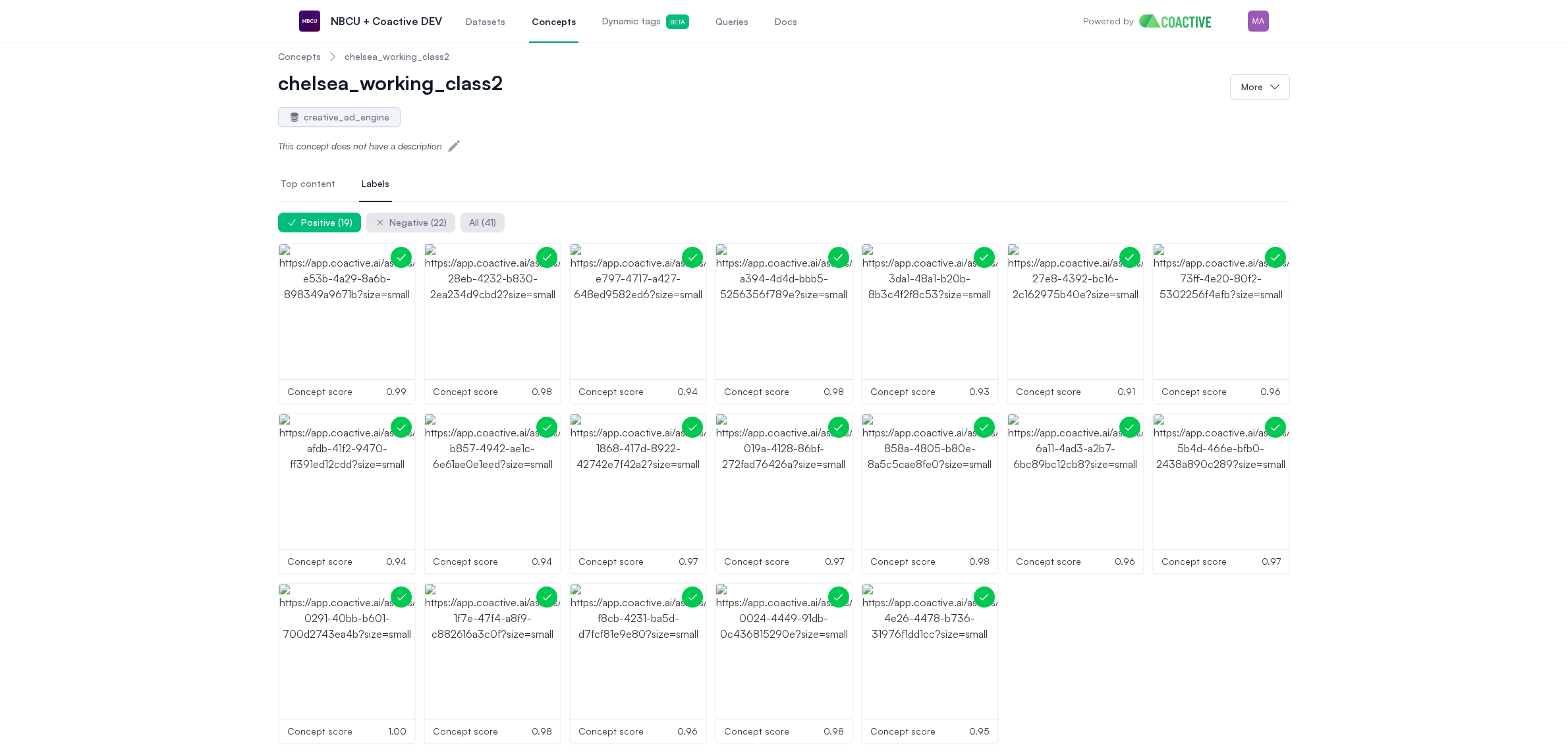
click at [843, 384] on div "Concepts chelsea_working_class2 chelsea_working_class2 More creative_ad_engine …" at bounding box center [784, 392] width 1520 height 706
click at [404, 219] on span "Negative ( 22 )" at bounding box center [418, 223] width 58 height 13
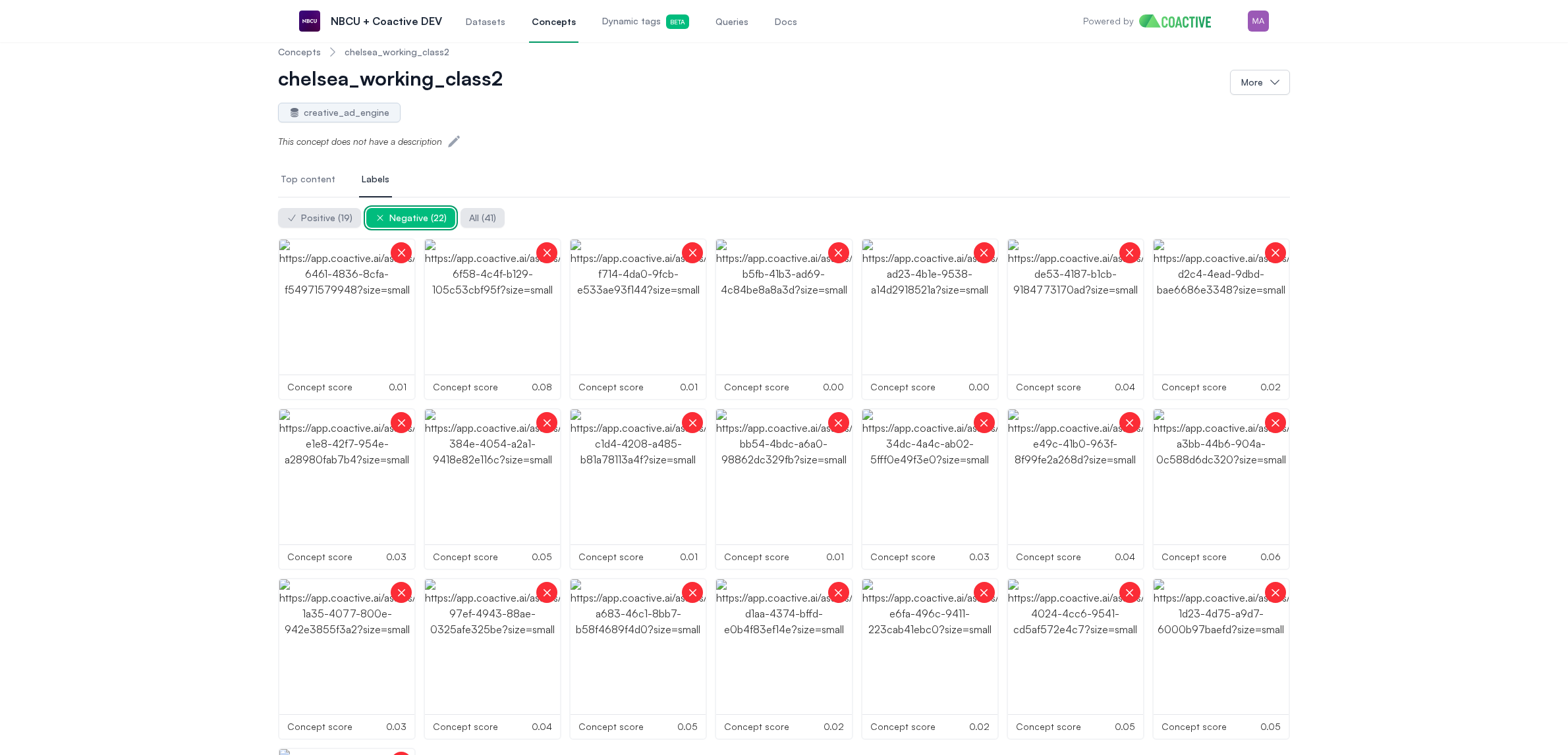
scroll to position [13, 0]
